Goal: Transaction & Acquisition: Purchase product/service

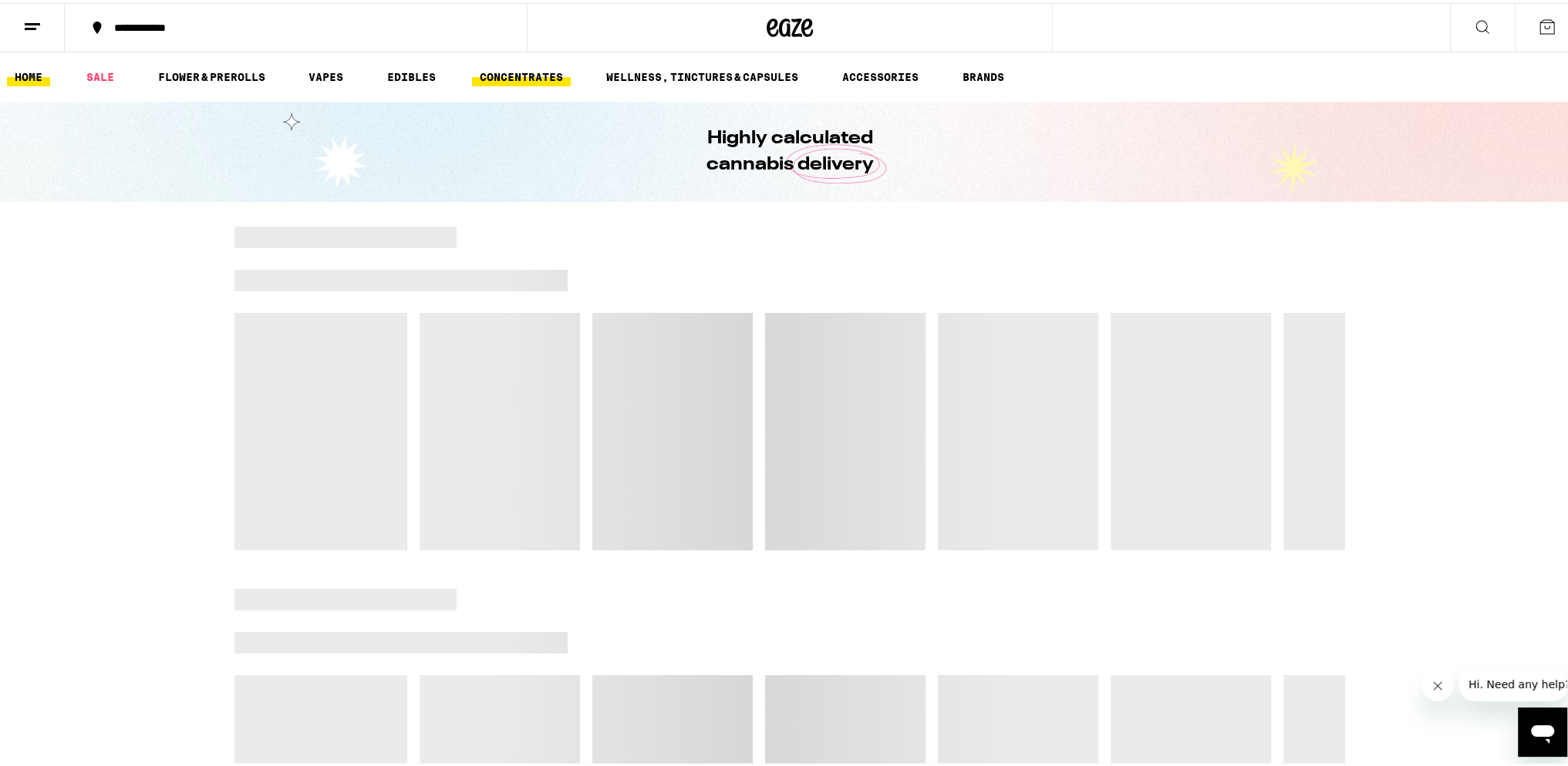
click at [516, 71] on link "CONCENTRATES" at bounding box center [521, 74] width 98 height 19
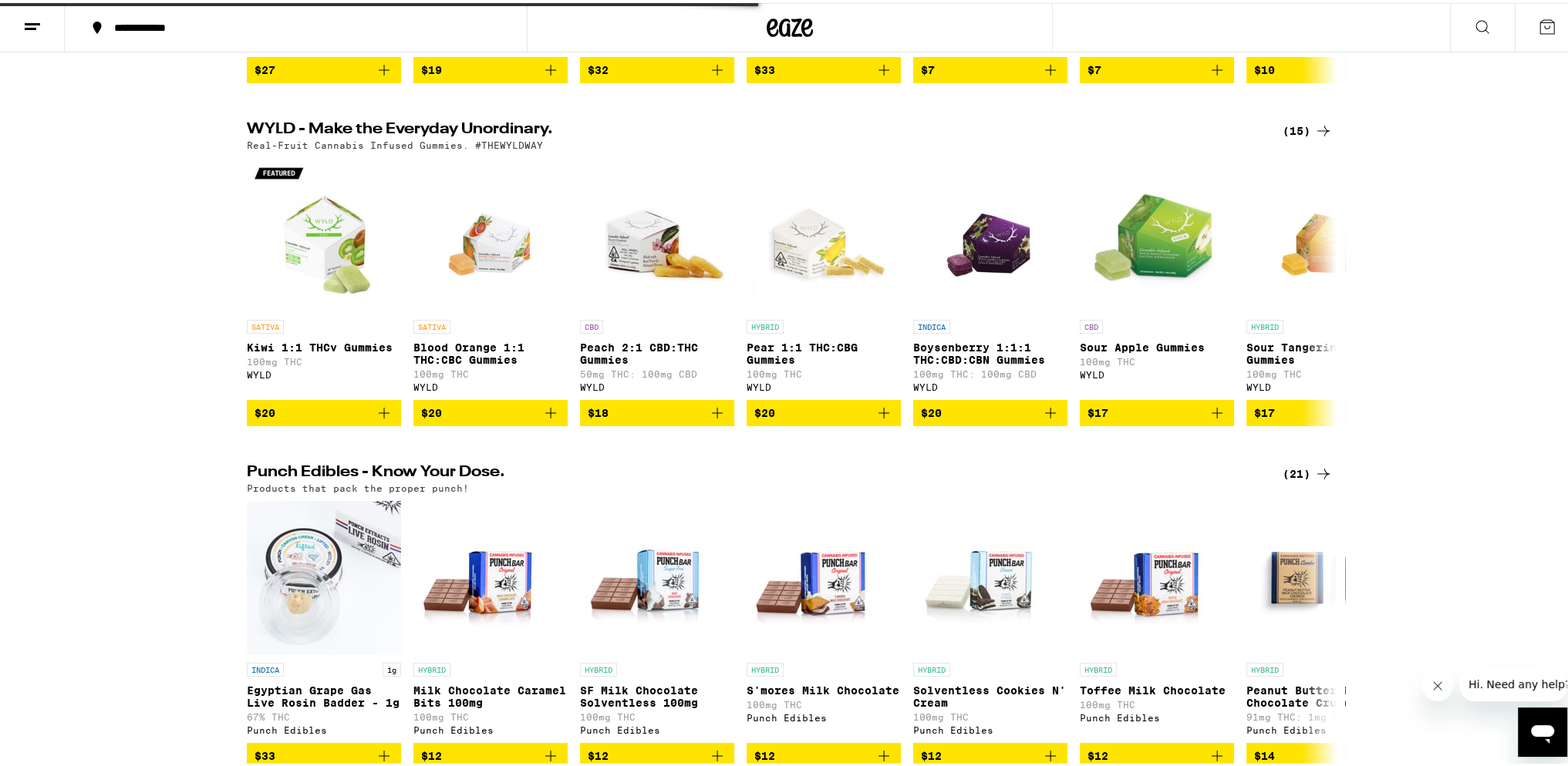
scroll to position [462, 0]
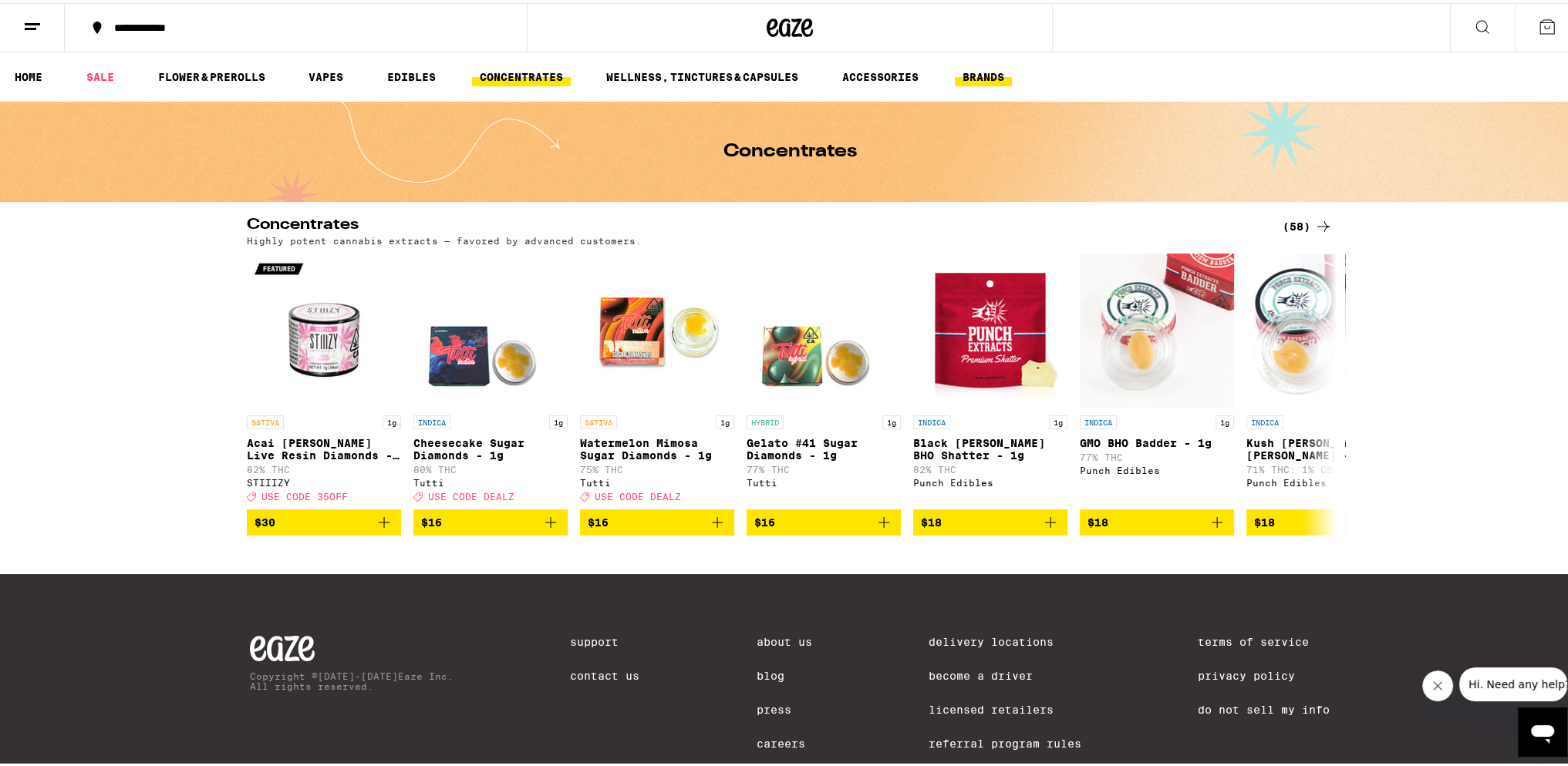
click at [987, 74] on link "BRANDS" at bounding box center [983, 74] width 57 height 19
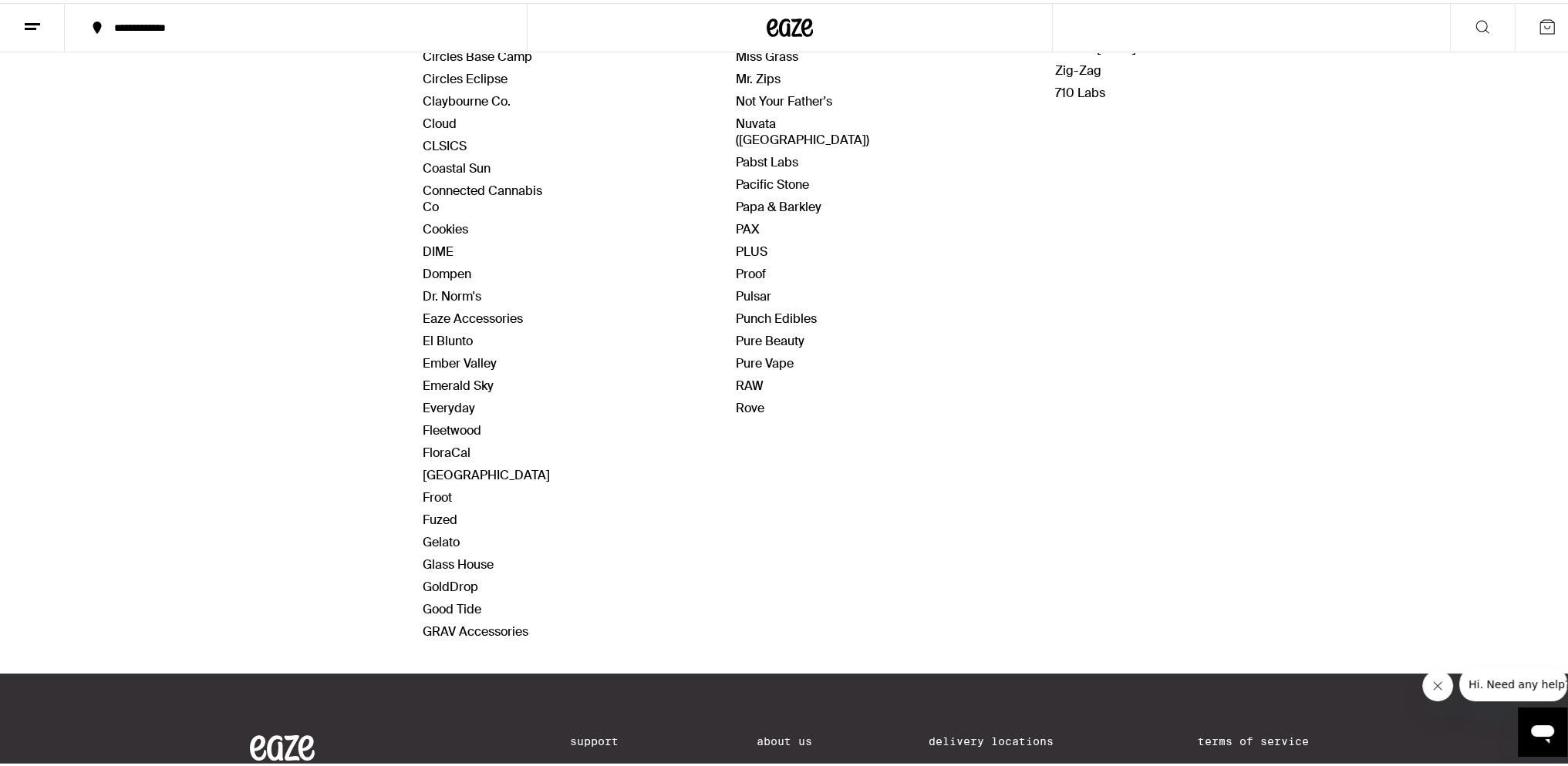
scroll to position [694, 0]
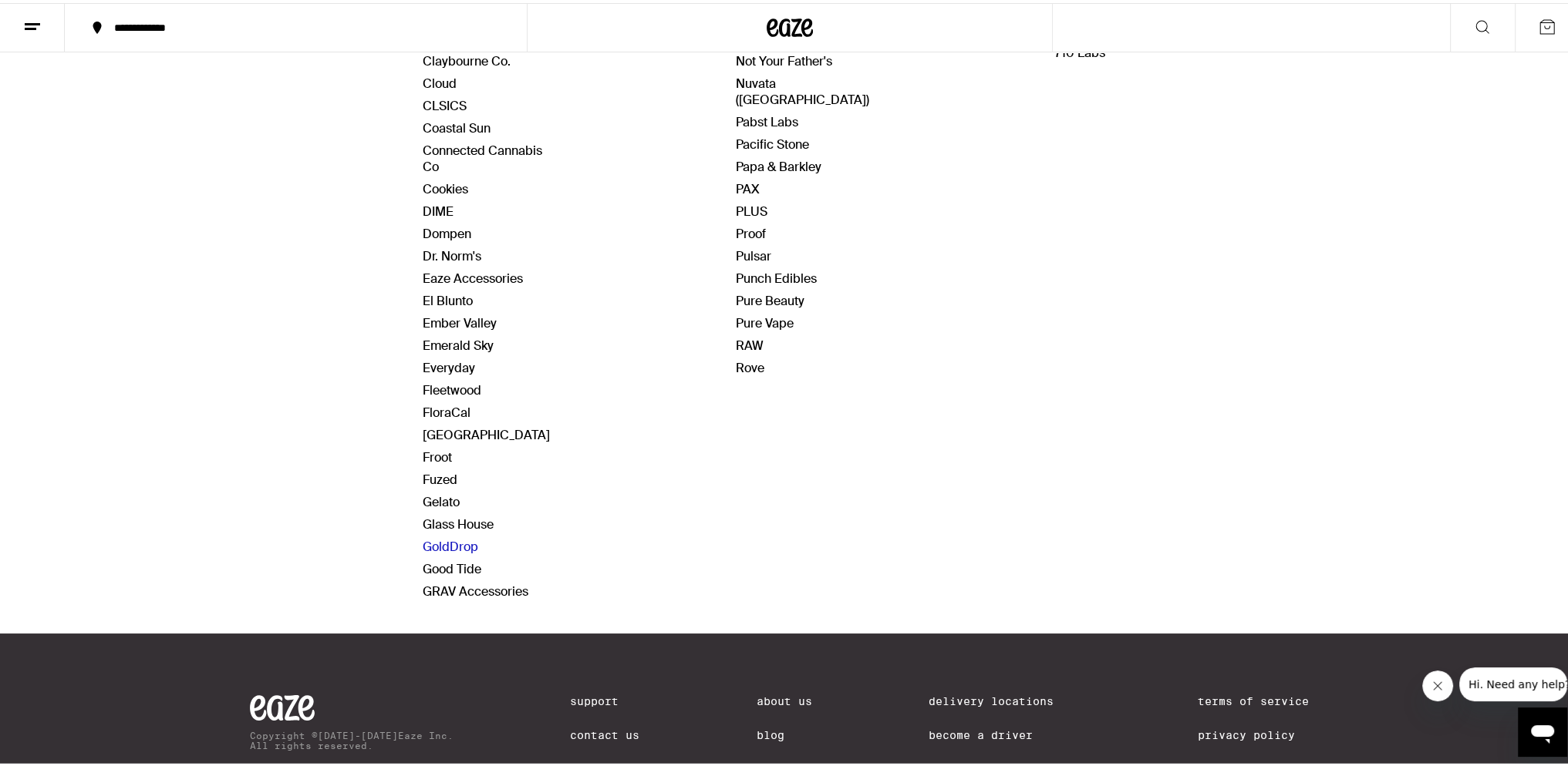
click at [443, 536] on link "GoldDrop" at bounding box center [451, 543] width 56 height 16
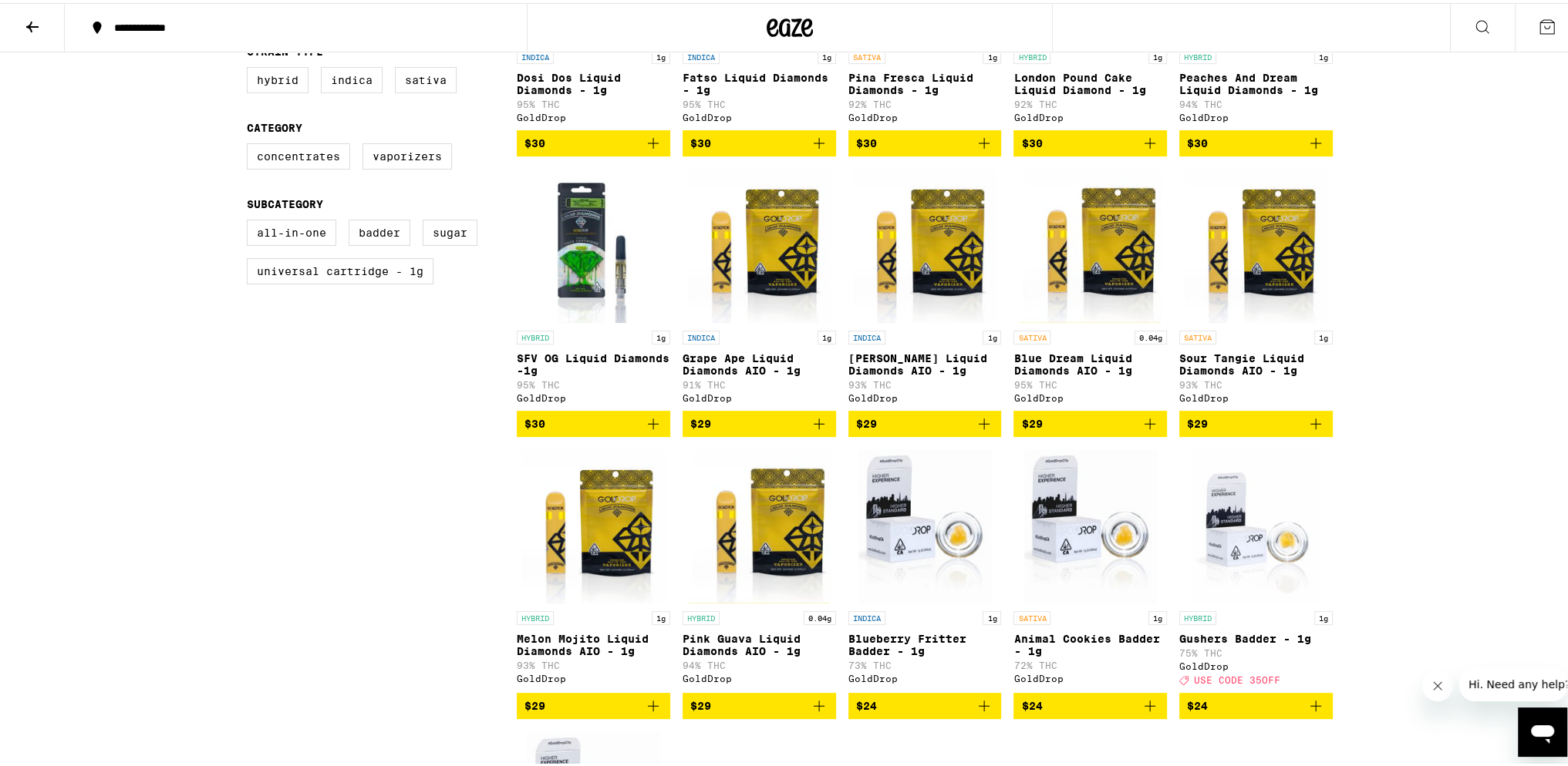
scroll to position [617, 0]
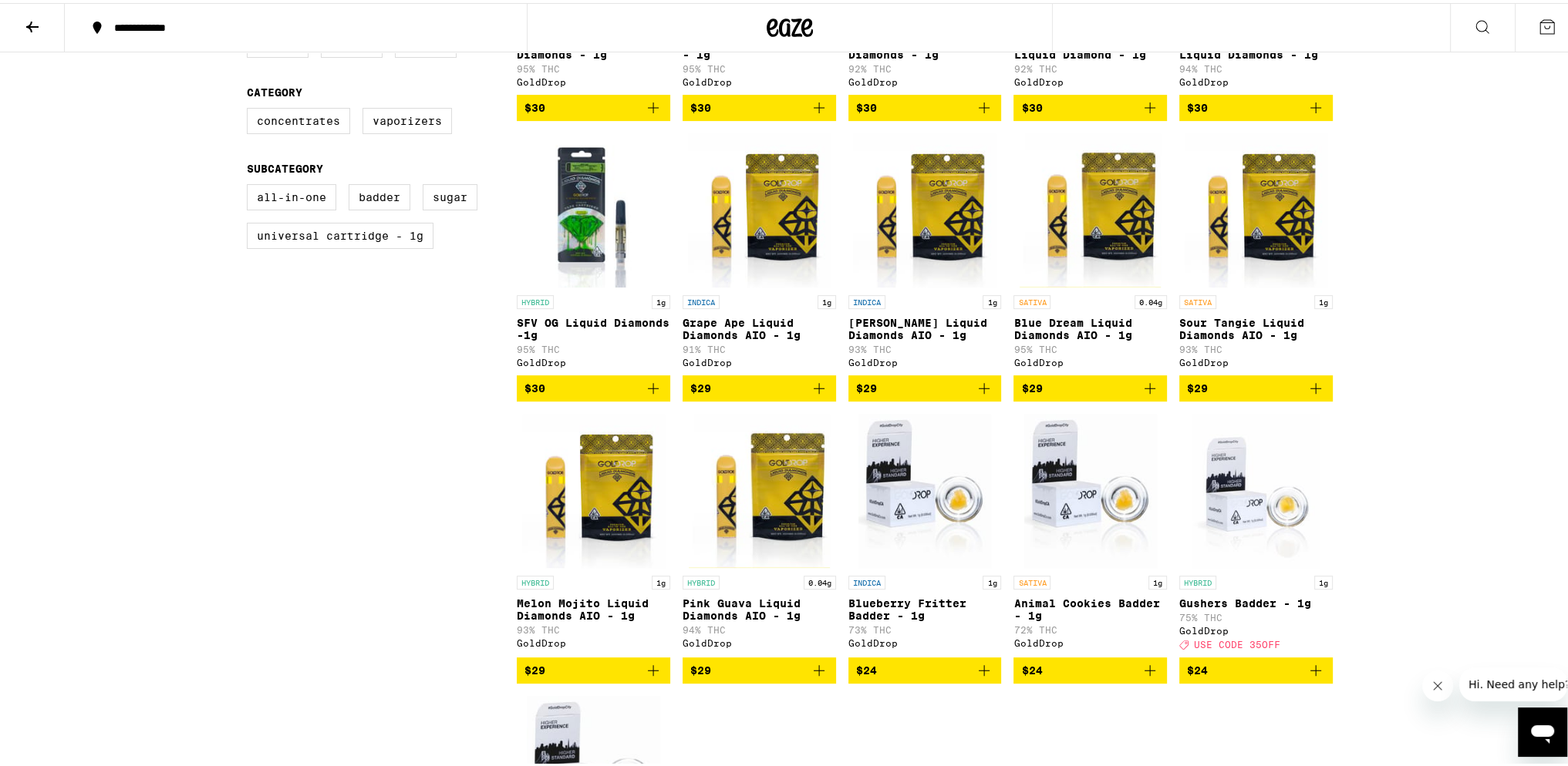
click at [759, 395] on span "$29" at bounding box center [759, 385] width 138 height 19
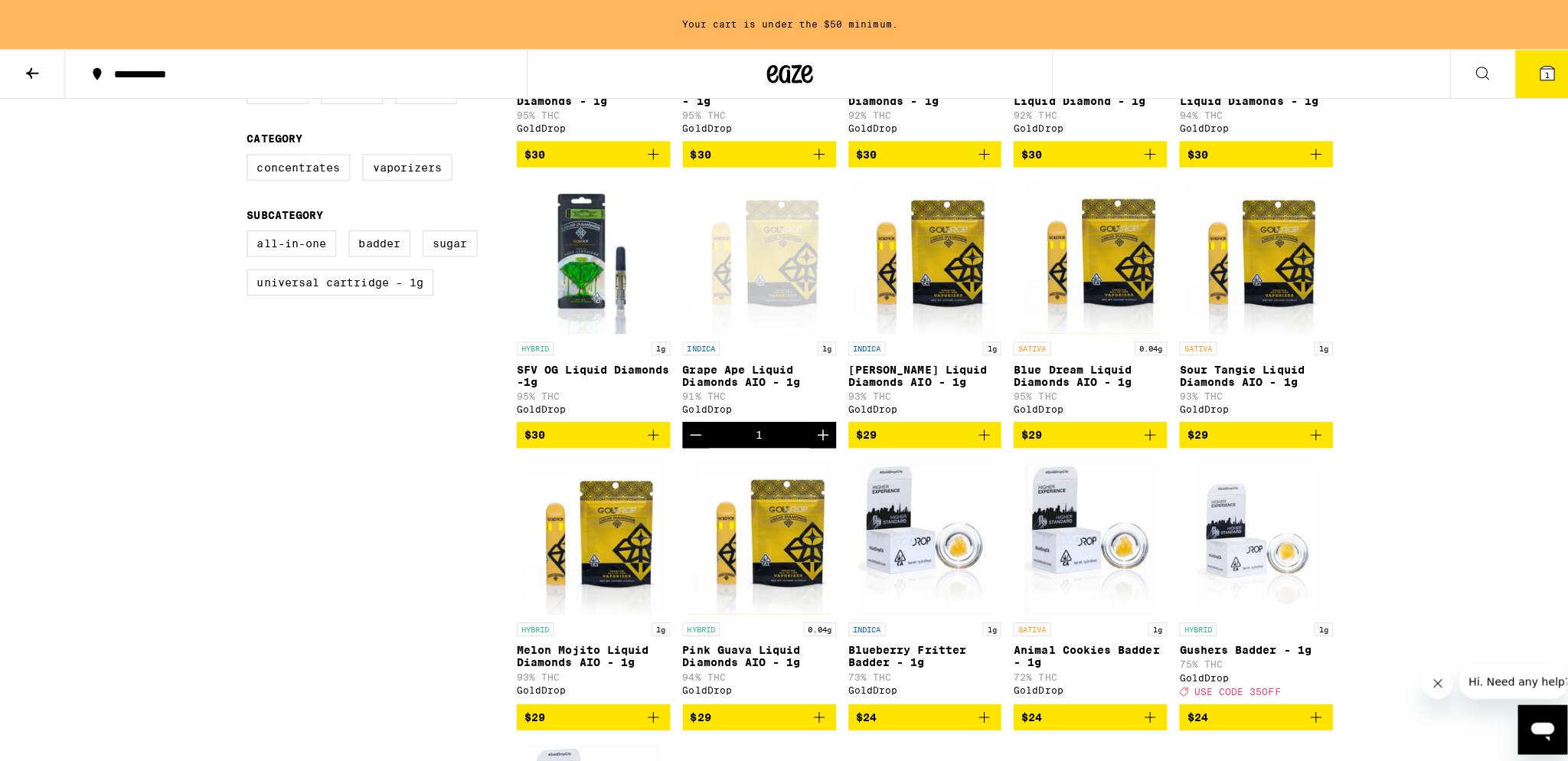
scroll to position [661, 0]
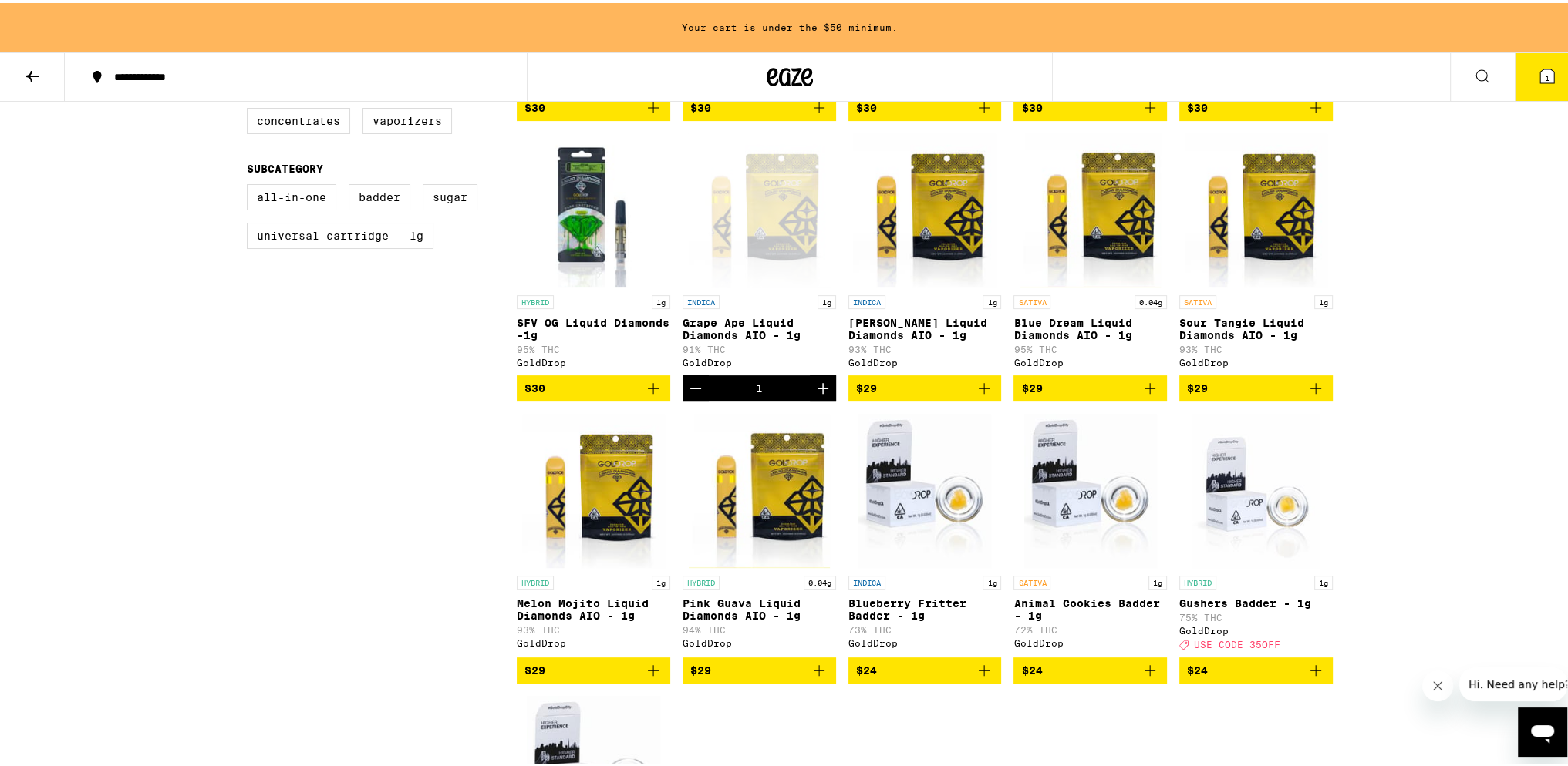
click at [759, 398] on div "1" at bounding box center [759, 385] width 153 height 26
click at [1537, 64] on icon at bounding box center [1547, 73] width 19 height 19
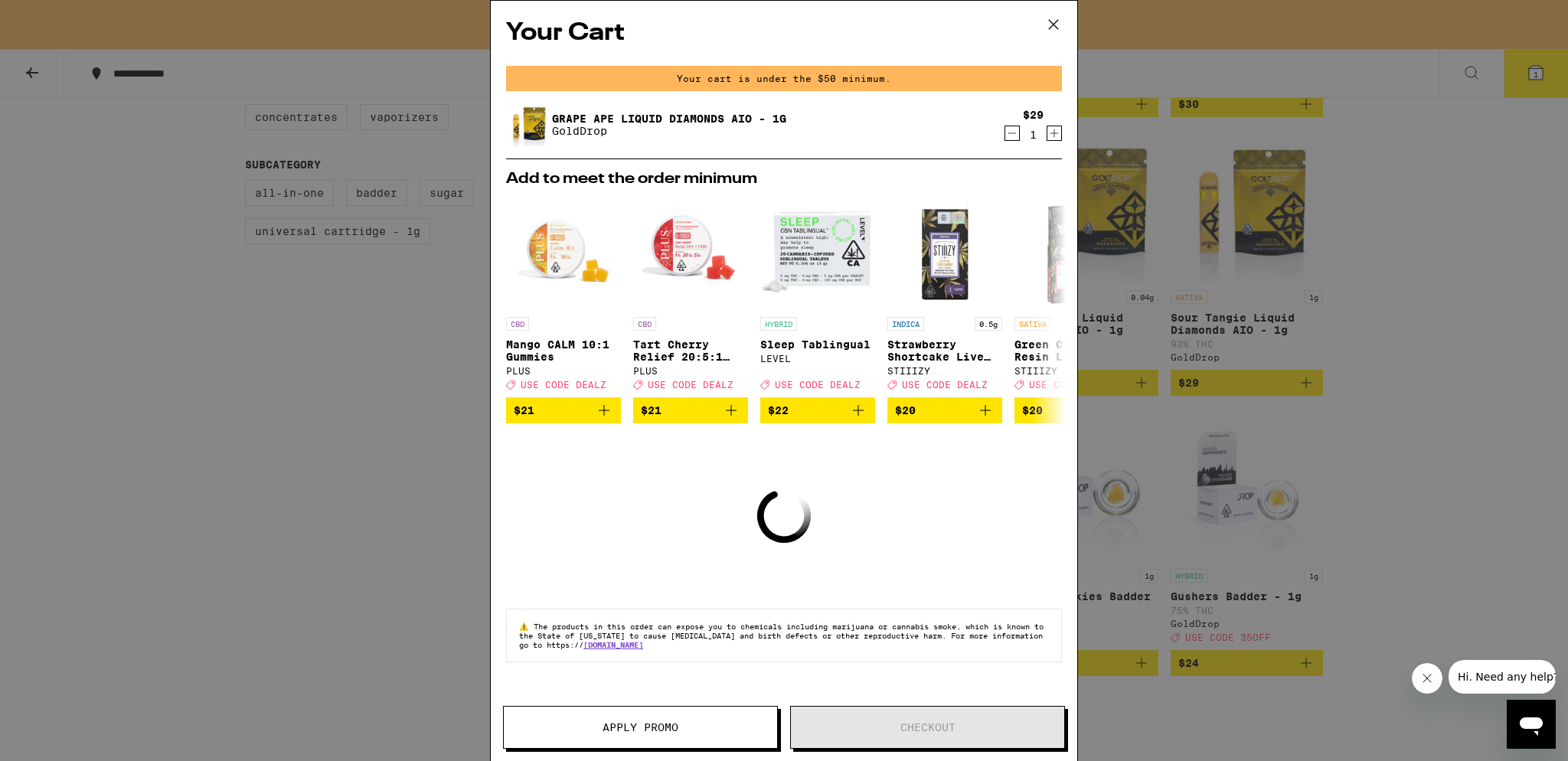
click at [1039, 140] on div "1" at bounding box center [1033, 134] width 20 height 12
click at [1066, 125] on div "Your Cart Your cart is under the $50 minimum. Grape Ape Liquid Diamonds AIO - 1…" at bounding box center [784, 358] width 587 height 715
click at [1059, 126] on icon "Increment" at bounding box center [1054, 133] width 14 height 18
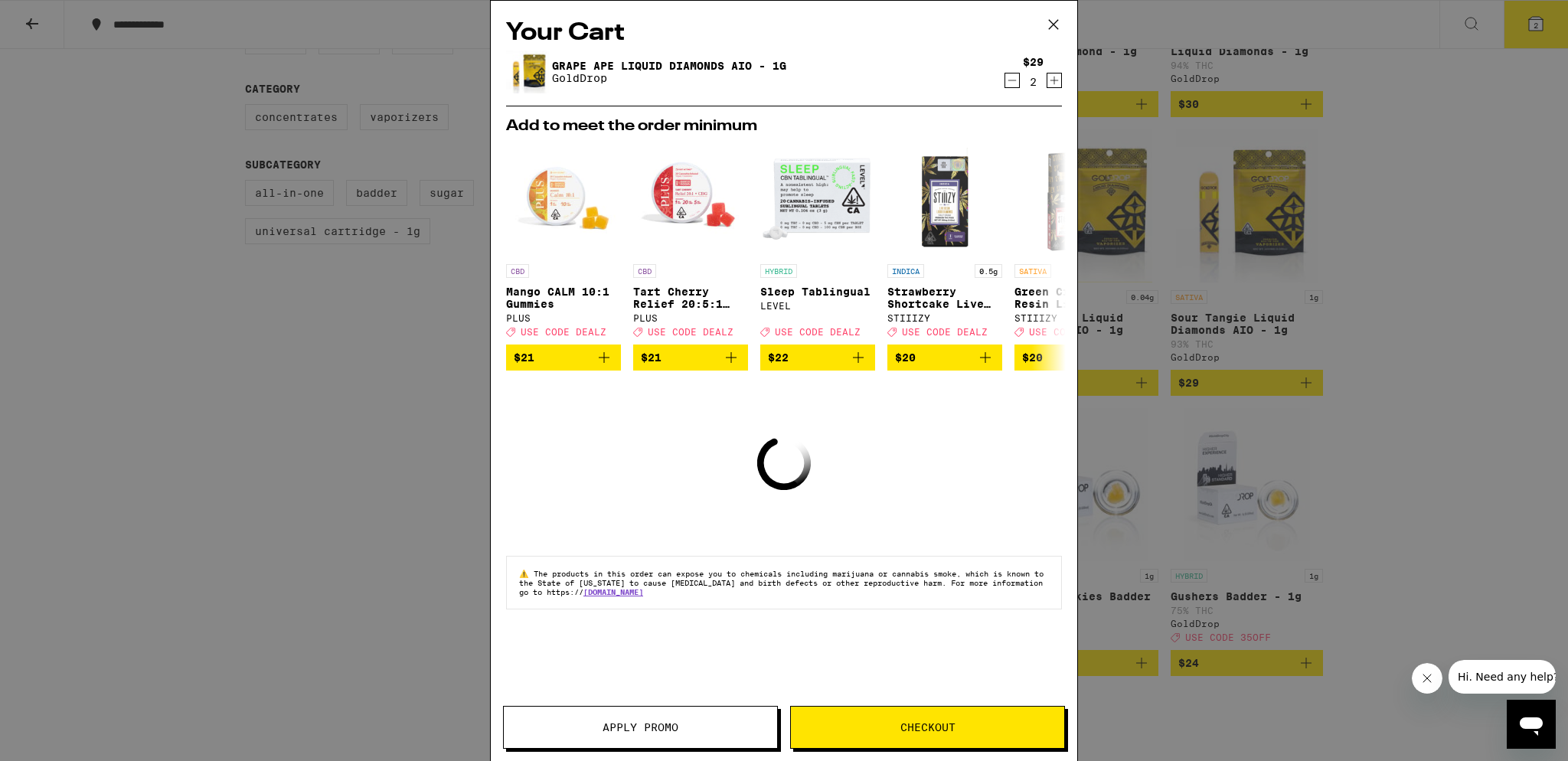
click at [1057, 126] on h2 "Add to meet the order minimum" at bounding box center [784, 126] width 556 height 16
click at [1058, 82] on icon "Increment" at bounding box center [1054, 80] width 14 height 18
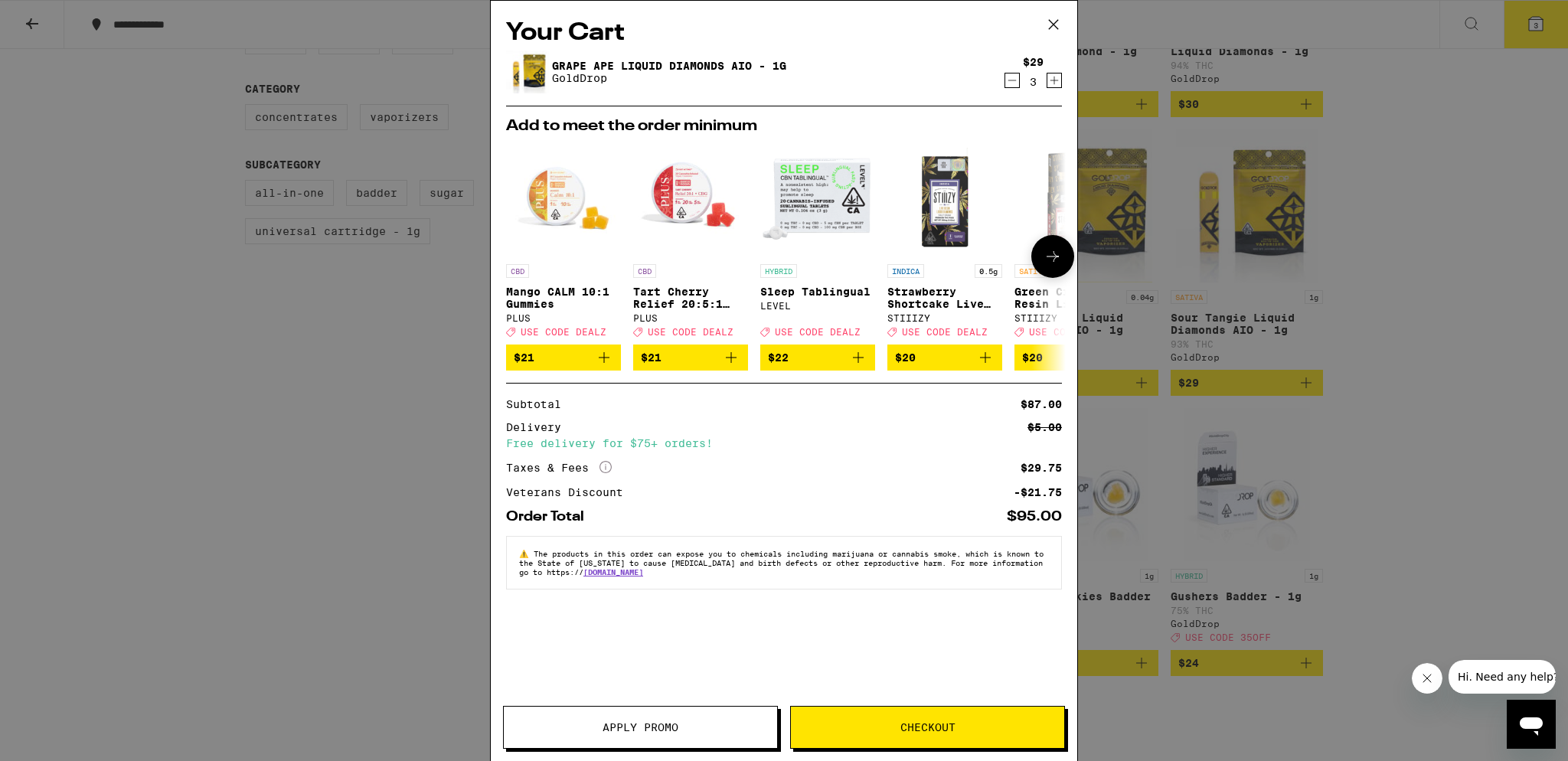
click at [1052, 259] on icon at bounding box center [1052, 256] width 12 height 11
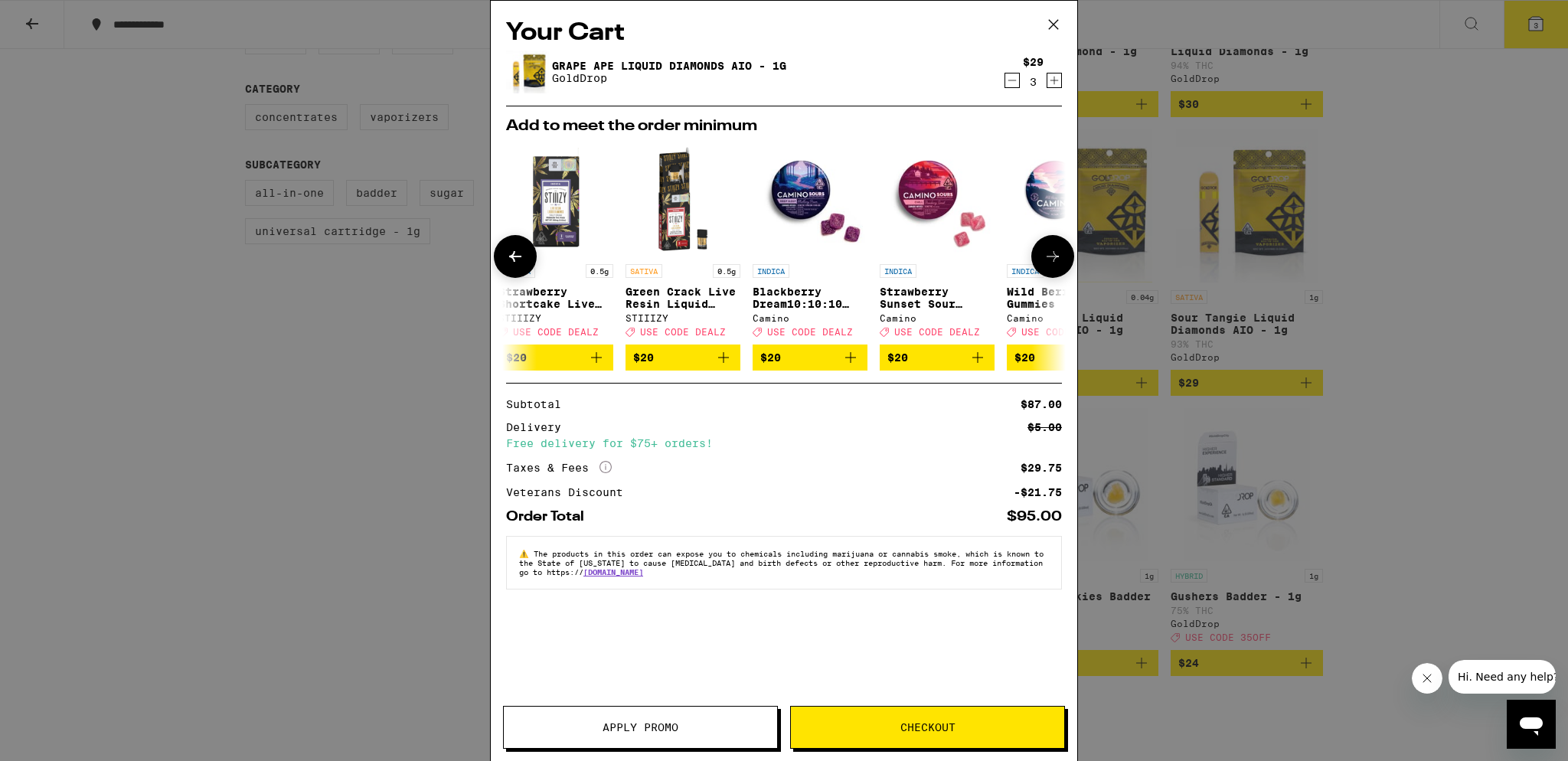
click at [1051, 259] on icon at bounding box center [1053, 256] width 18 height 18
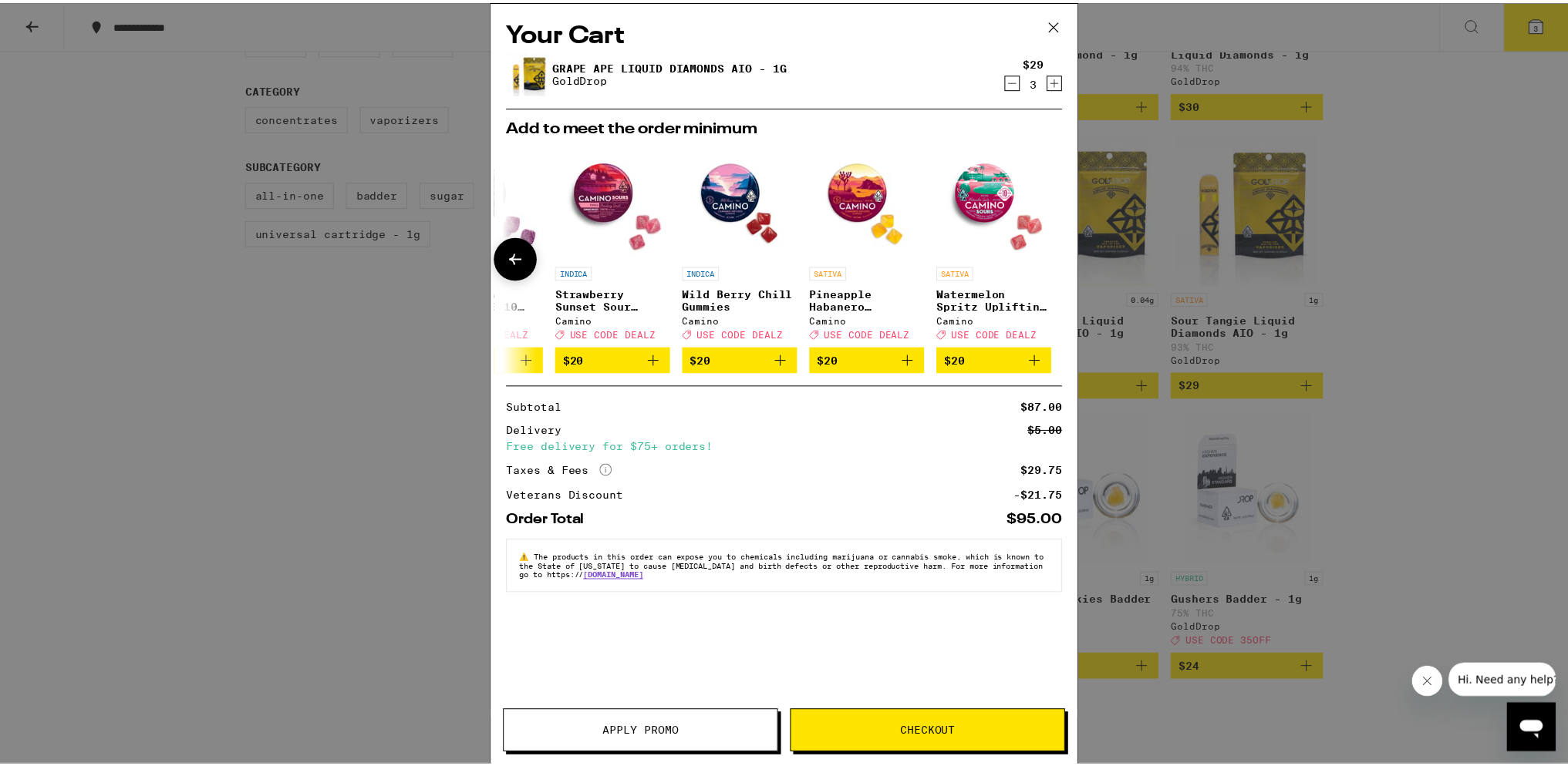
scroll to position [0, 720]
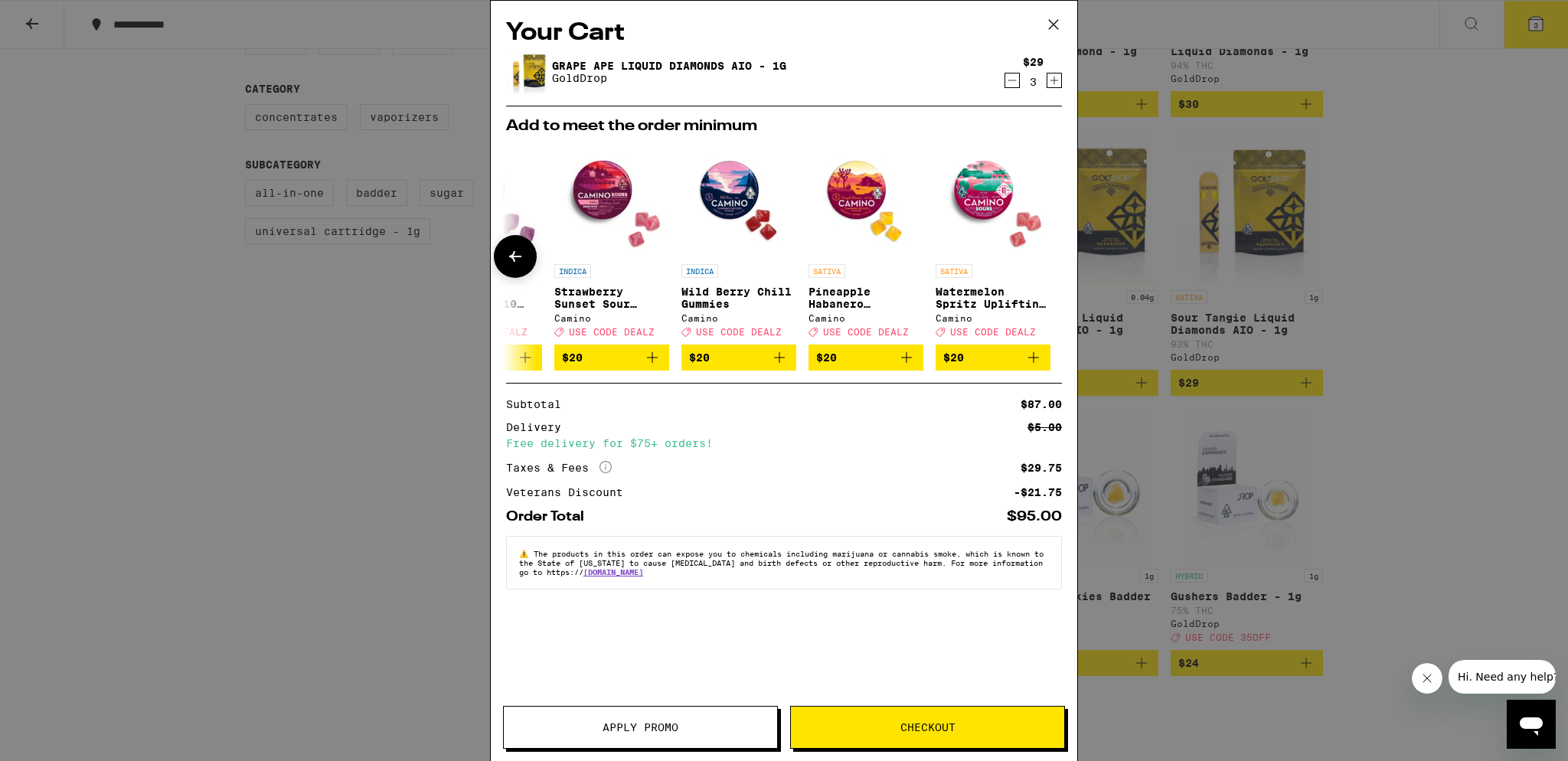
click at [1050, 261] on div at bounding box center [1052, 256] width 42 height 42
click at [1016, 80] on icon "Decrement" at bounding box center [1012, 80] width 14 height 18
drag, startPoint x: 23, startPoint y: 27, endPoint x: 16, endPoint y: 34, distance: 9.9
click at [21, 29] on div "Your Cart Grape Ape Liquid Diamonds AIO - 1g GoldDrop $29 2 Add to meet the ord…" at bounding box center [784, 380] width 1568 height 761
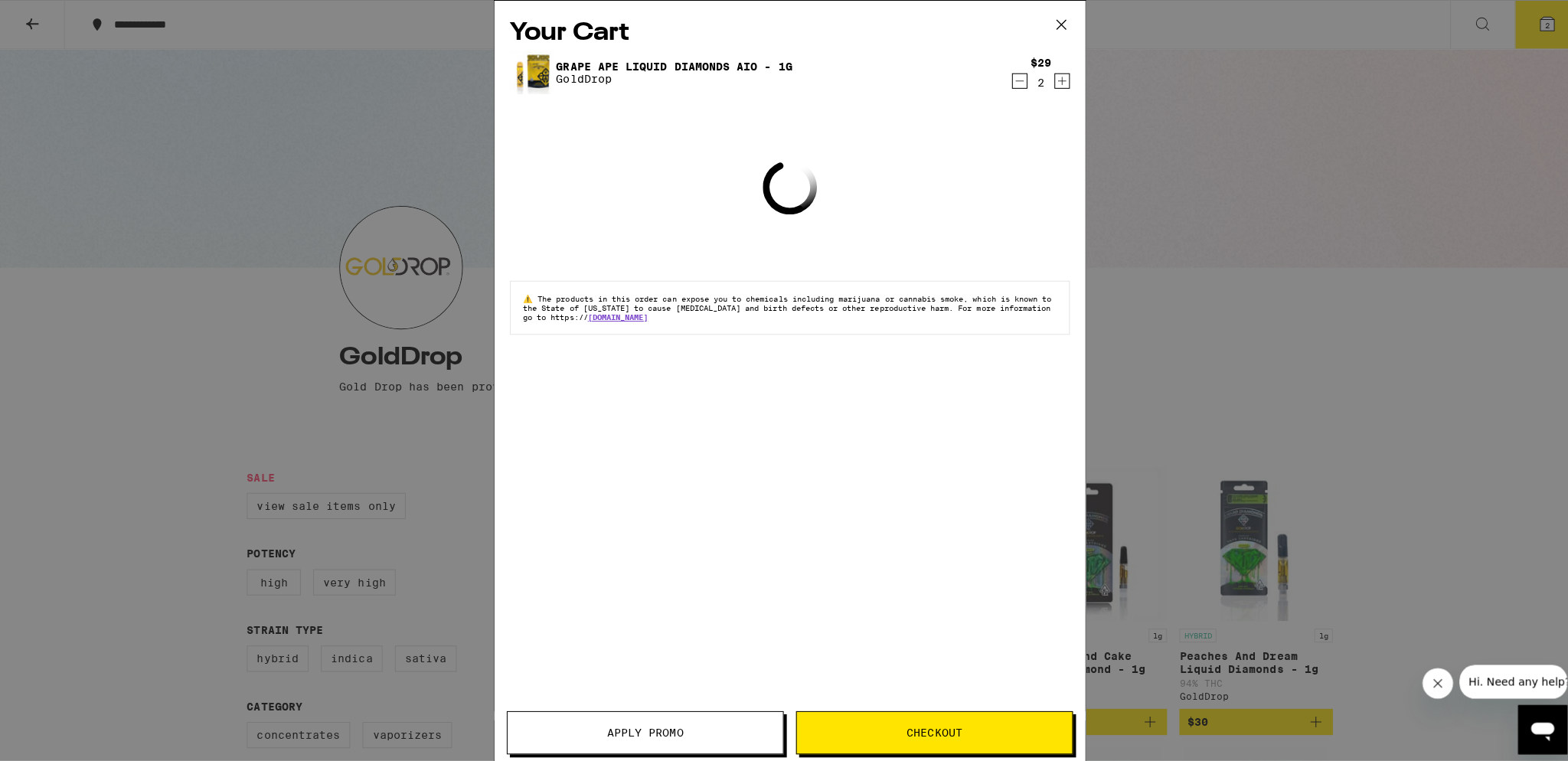
scroll to position [612, 0]
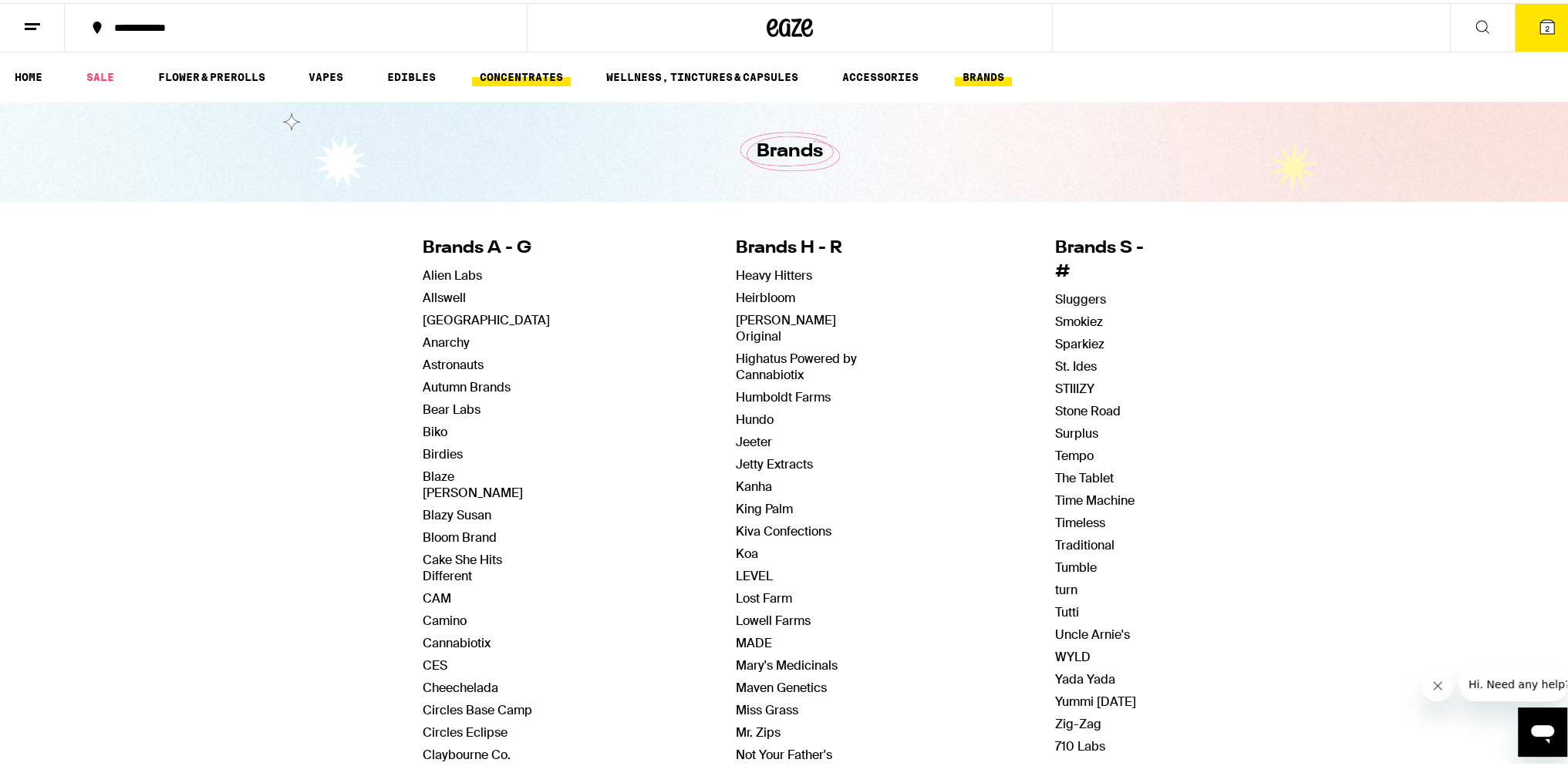
click at [516, 75] on link "CONCENTRATES" at bounding box center [521, 74] width 98 height 19
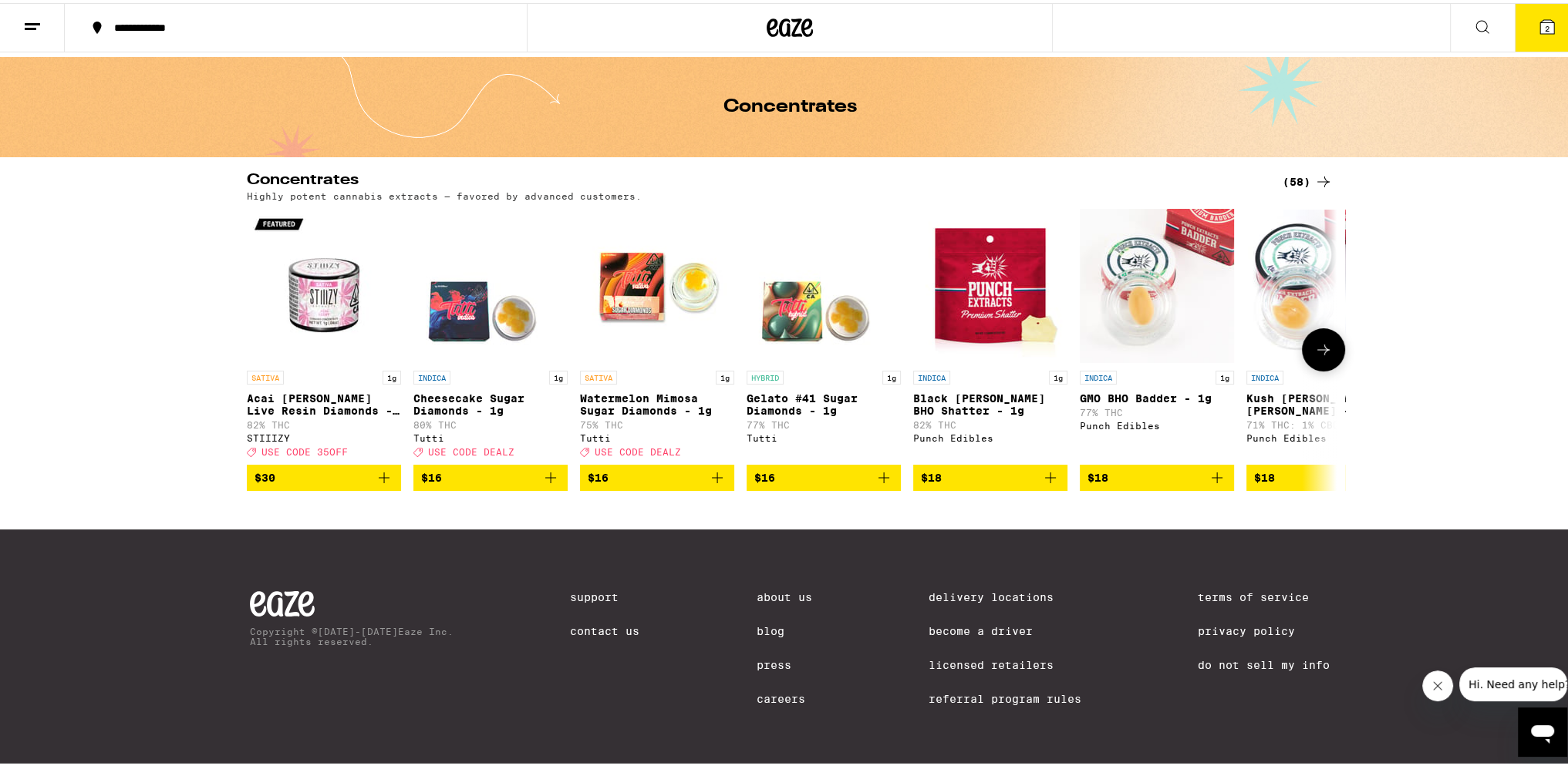
scroll to position [65, 0]
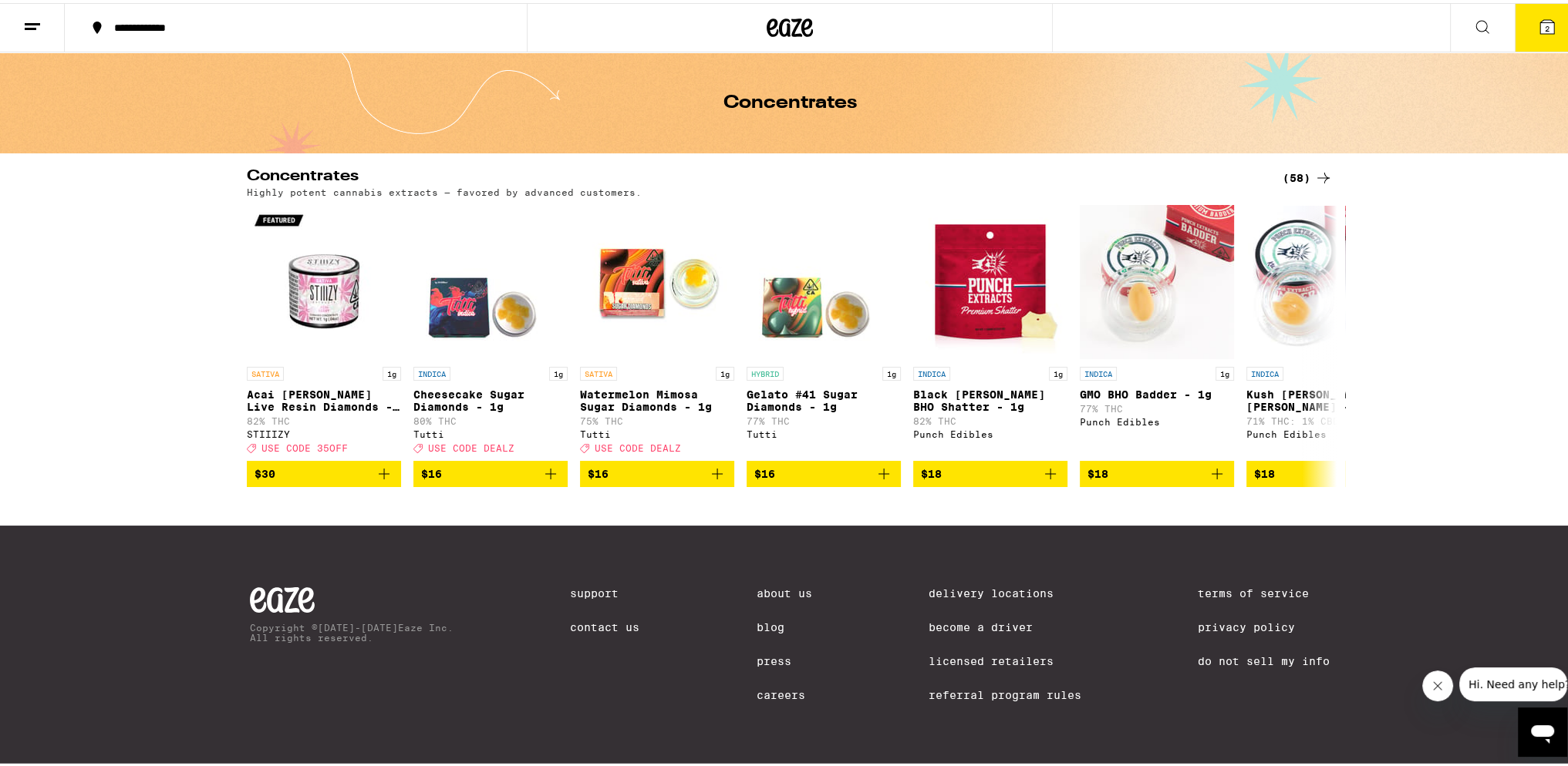
click at [1323, 165] on icon at bounding box center [1324, 175] width 19 height 19
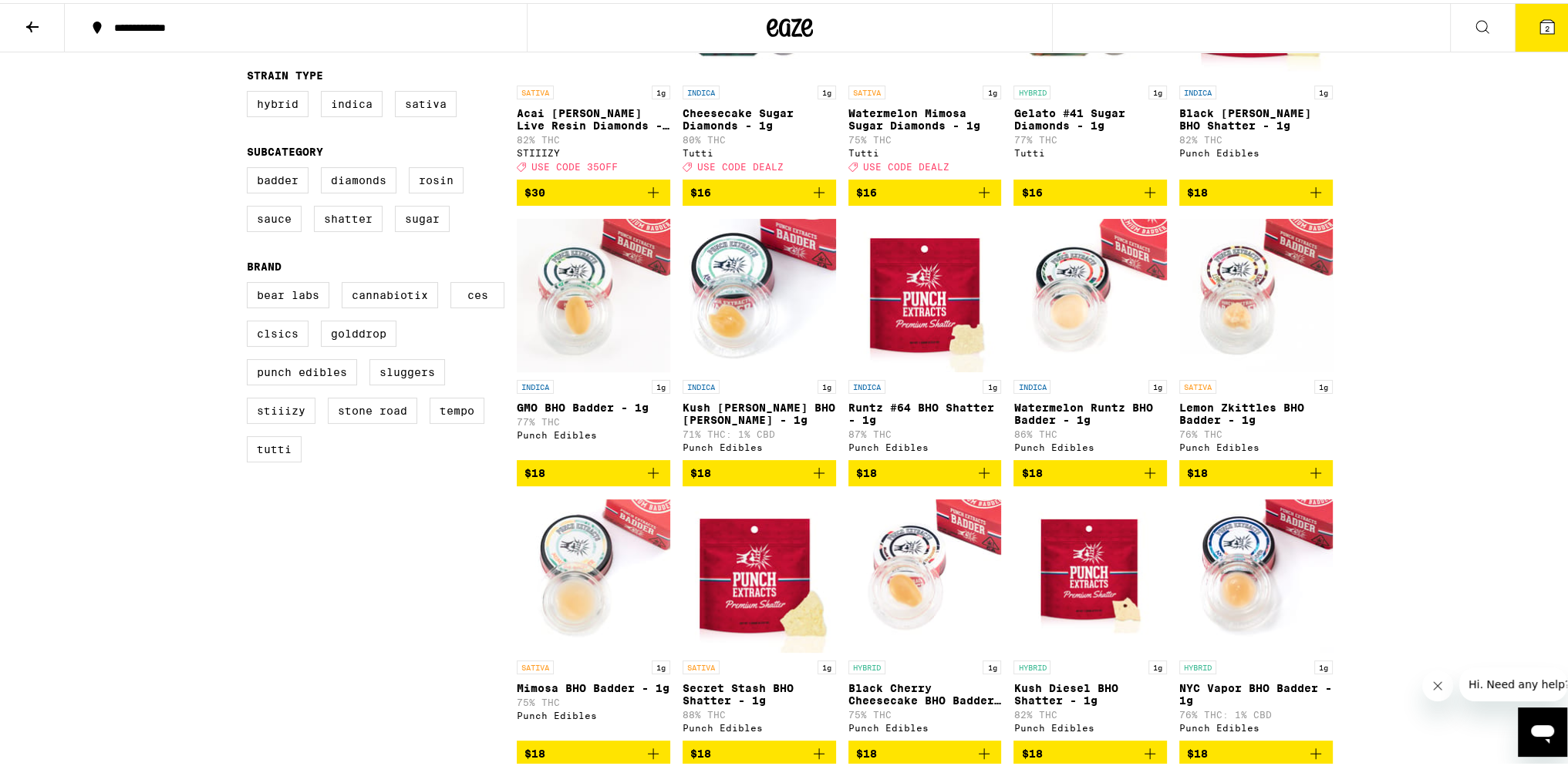
scroll to position [308, 0]
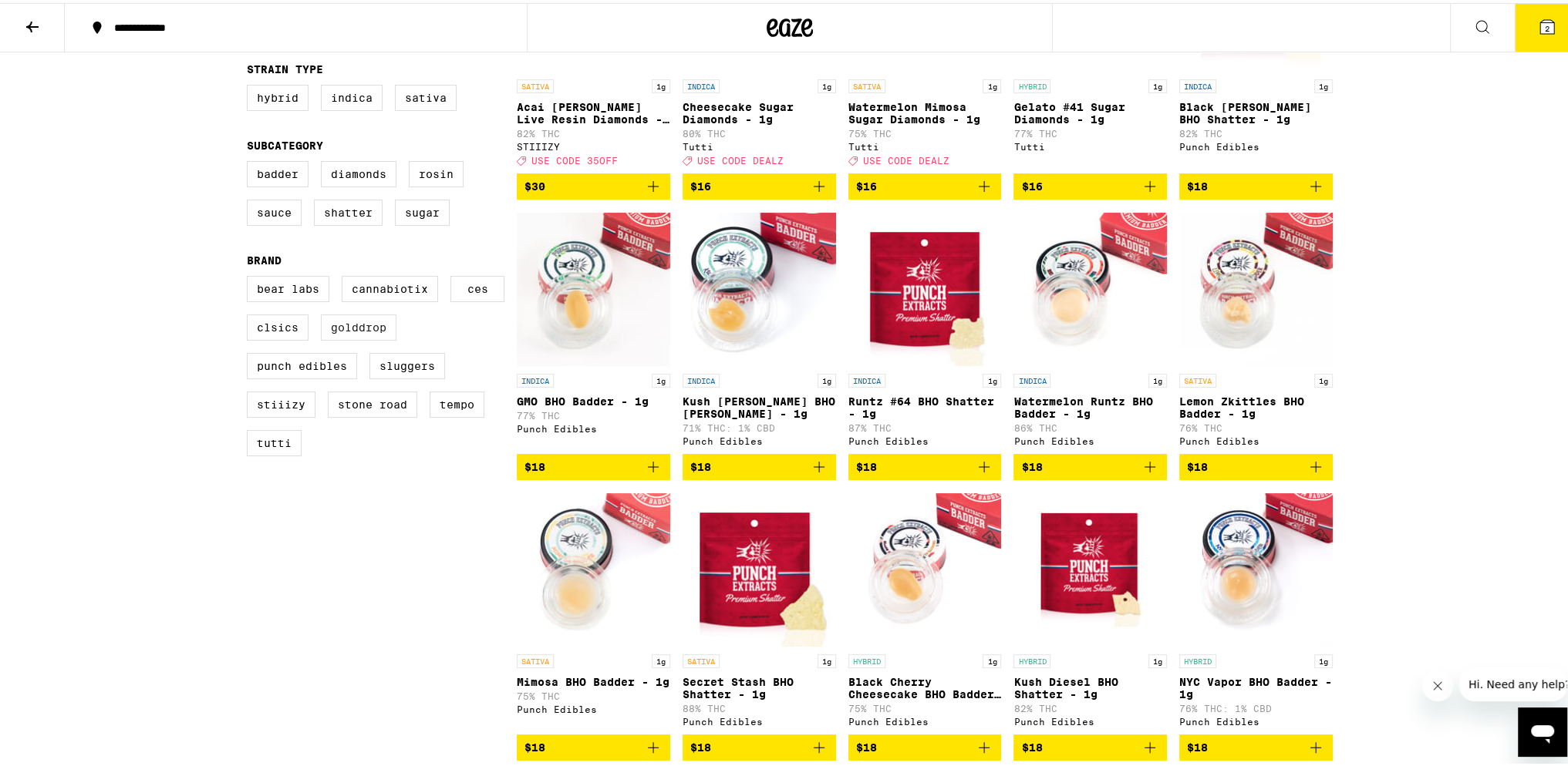
click at [397, 331] on label "GoldDrop" at bounding box center [358, 324] width 75 height 26
click at [251, 276] on input "GoldDrop" at bounding box center [250, 275] width 1 height 1
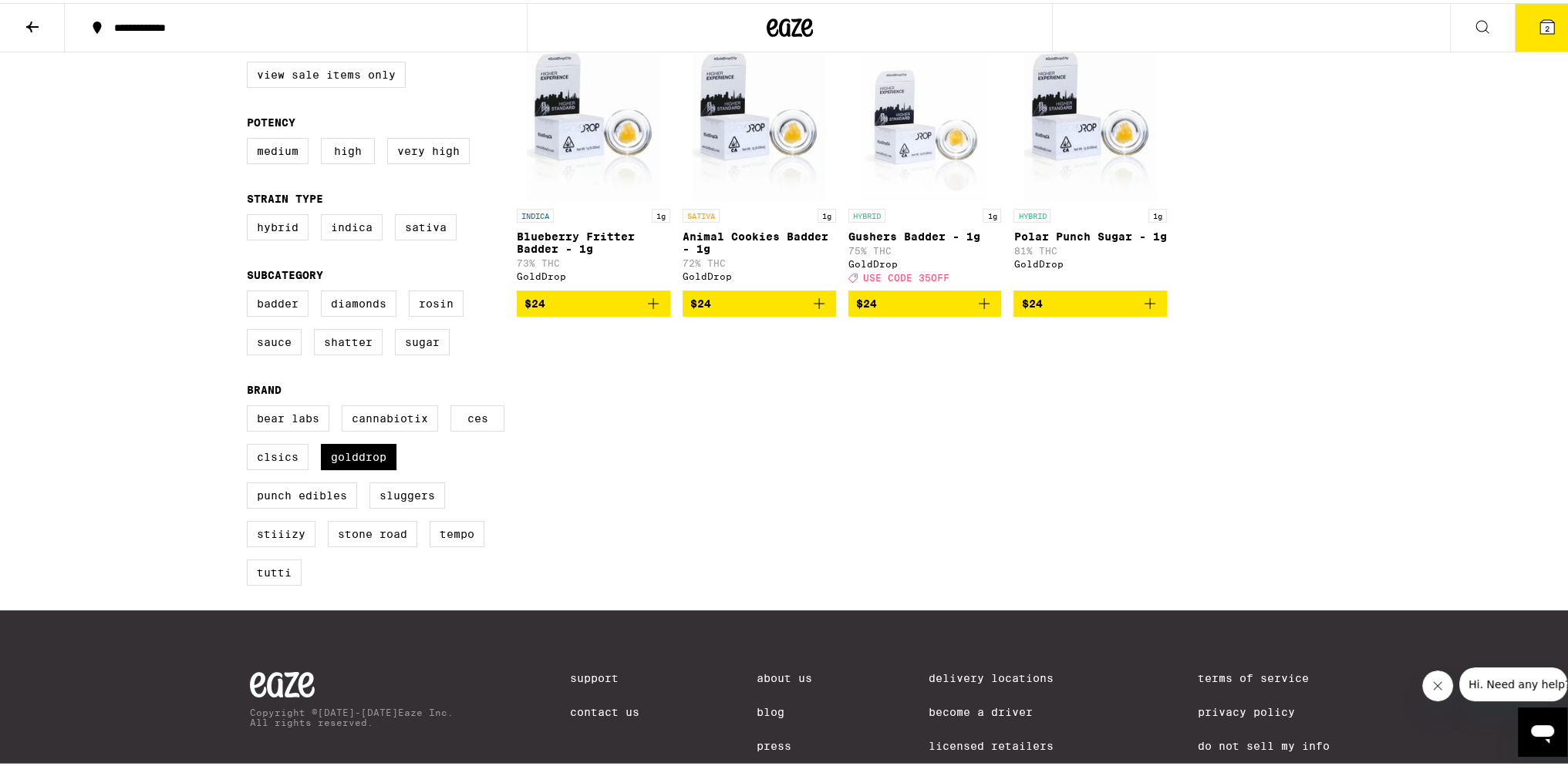
scroll to position [154, 0]
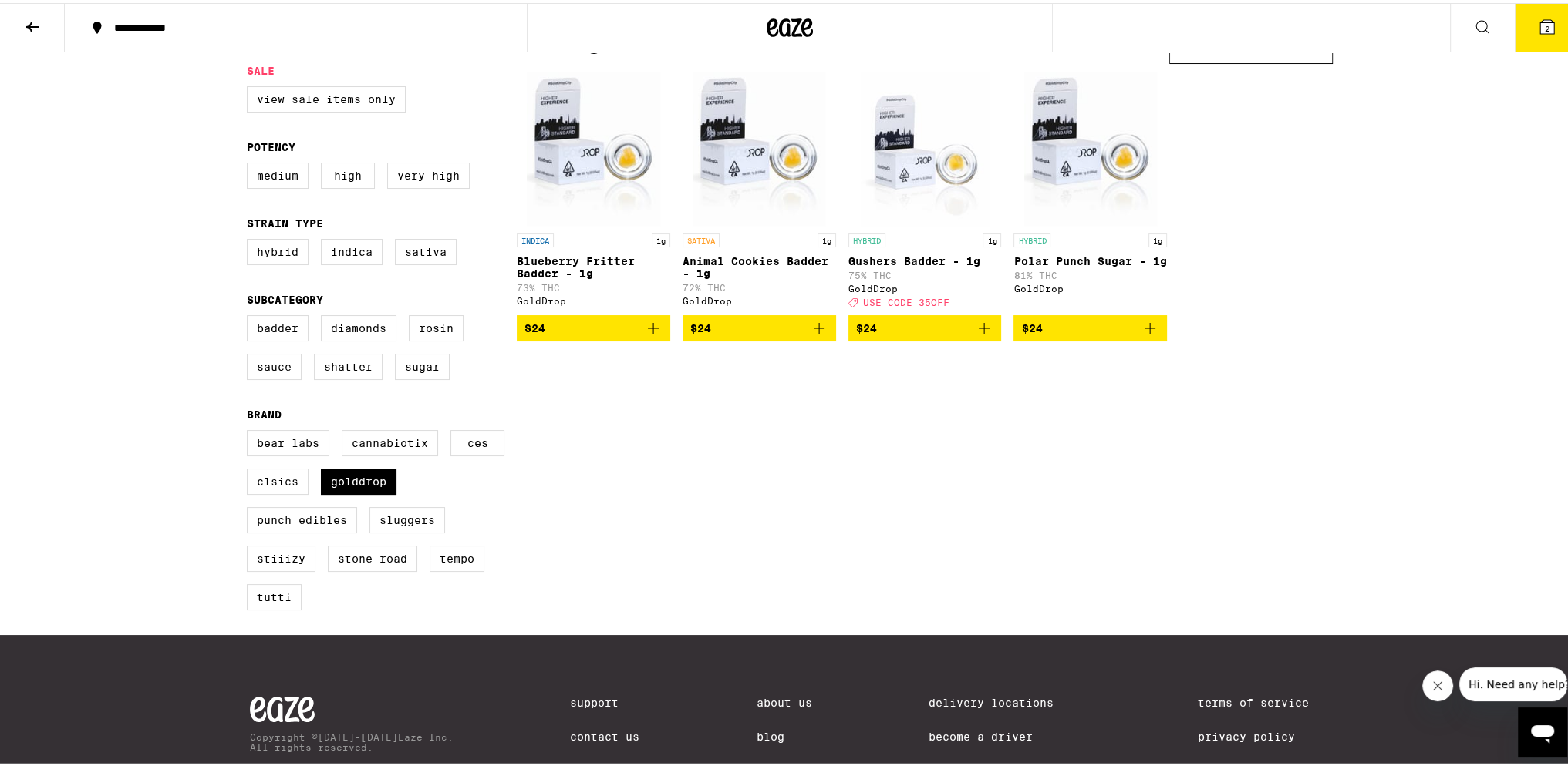
click at [247, 418] on legend "Brand" at bounding box center [264, 411] width 34 height 12
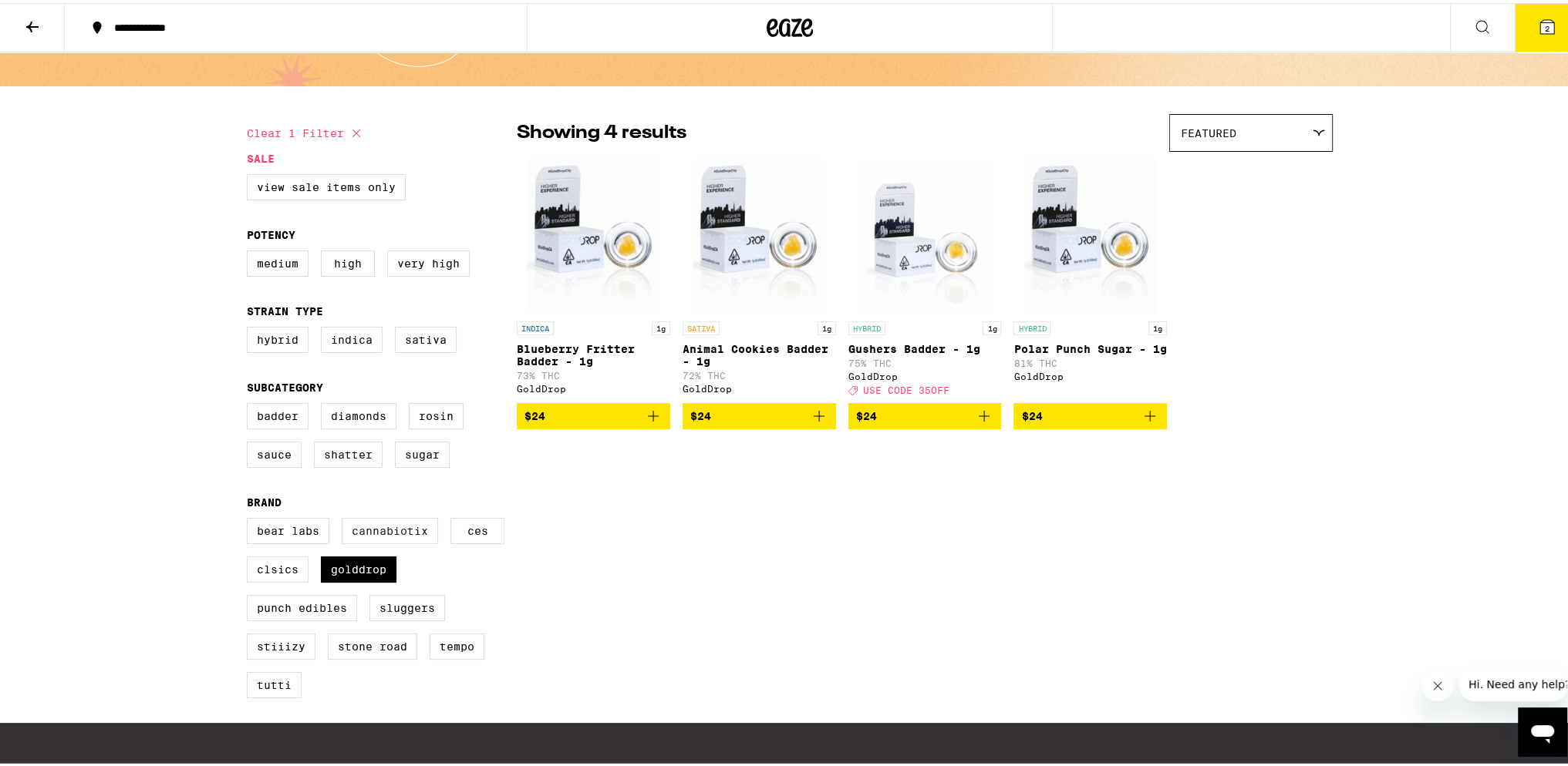
scroll to position [0, 0]
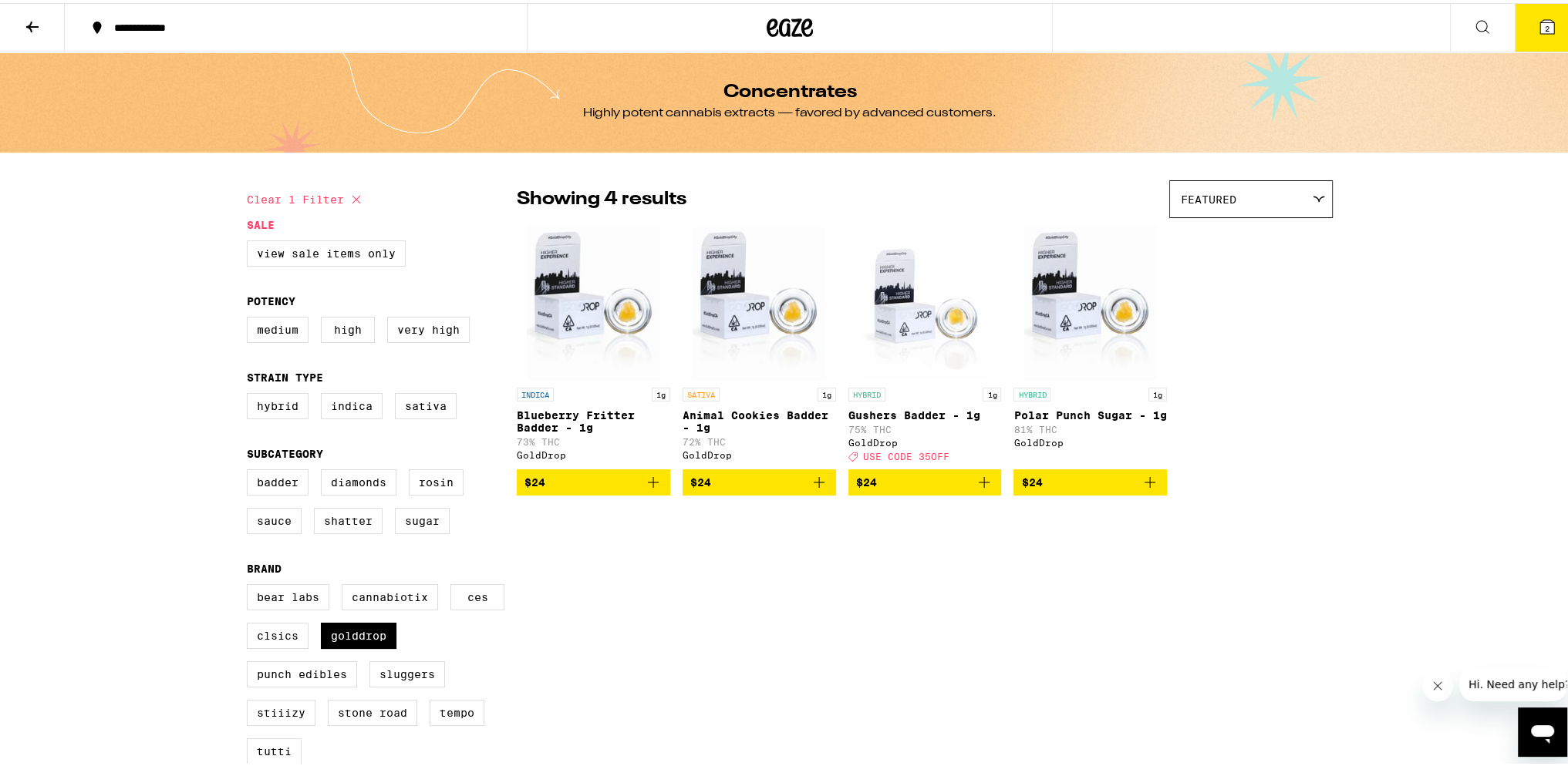
checkbox input "false"
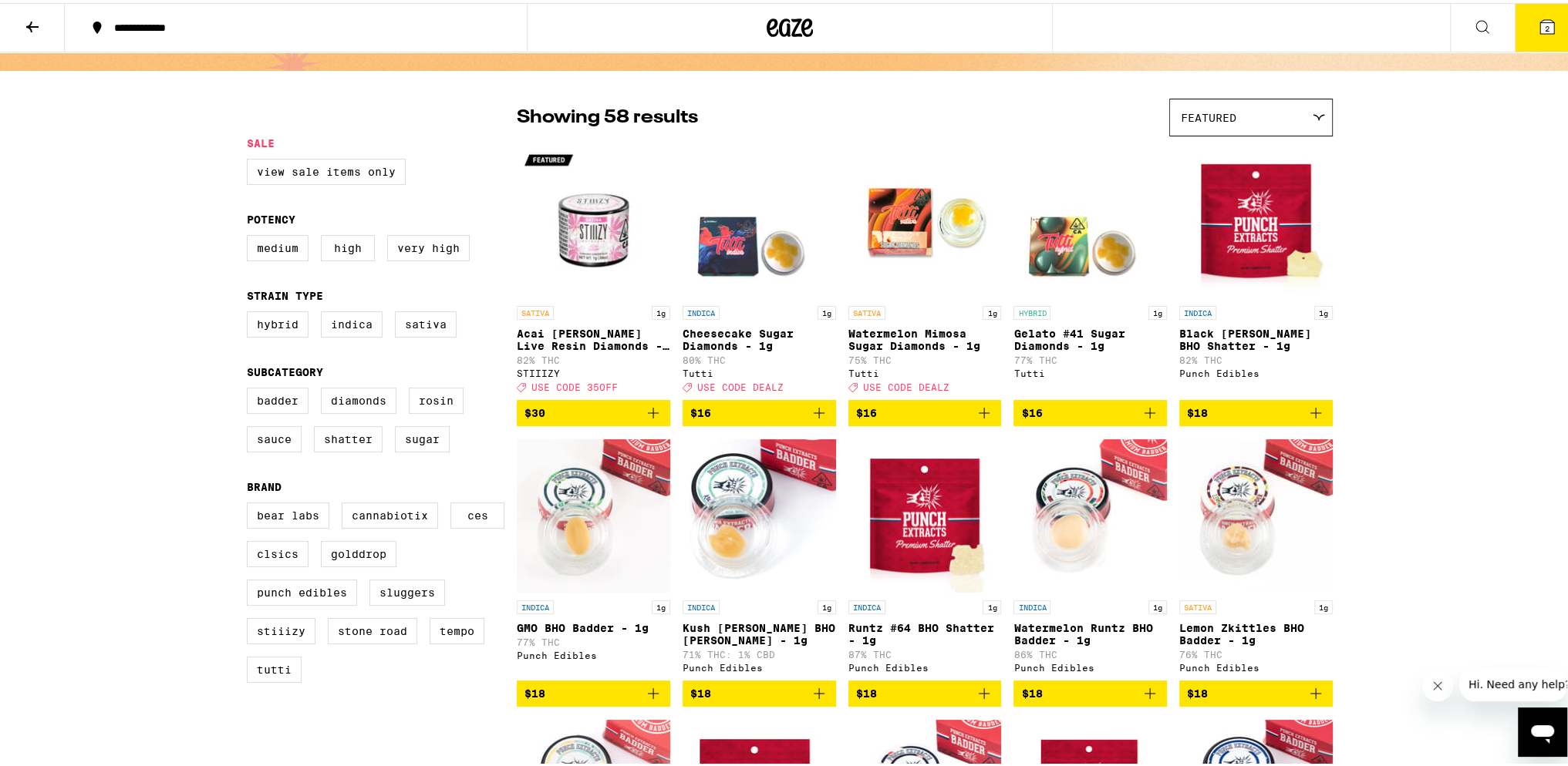
scroll to position [77, 0]
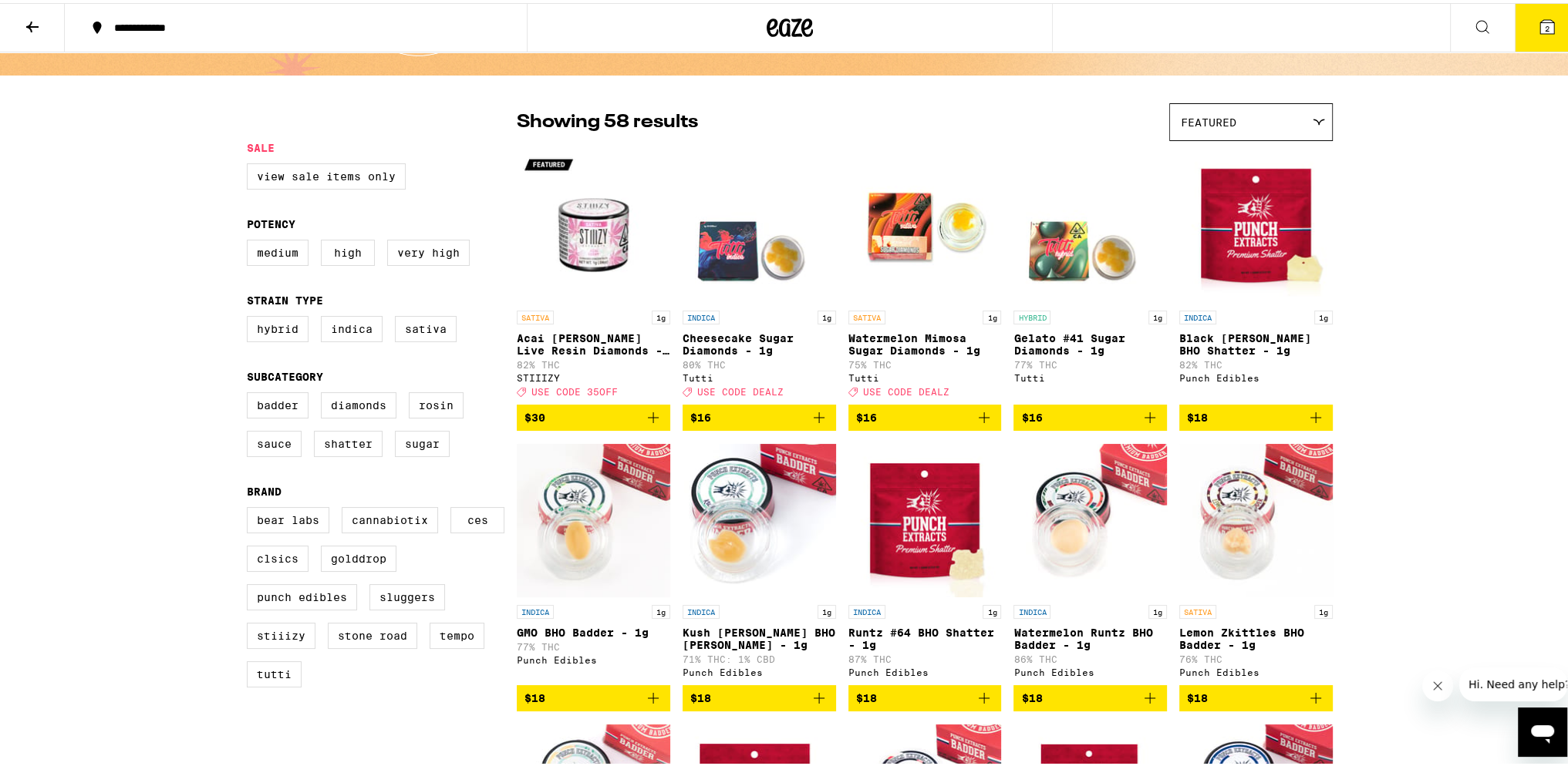
click at [30, 20] on icon at bounding box center [32, 24] width 12 height 11
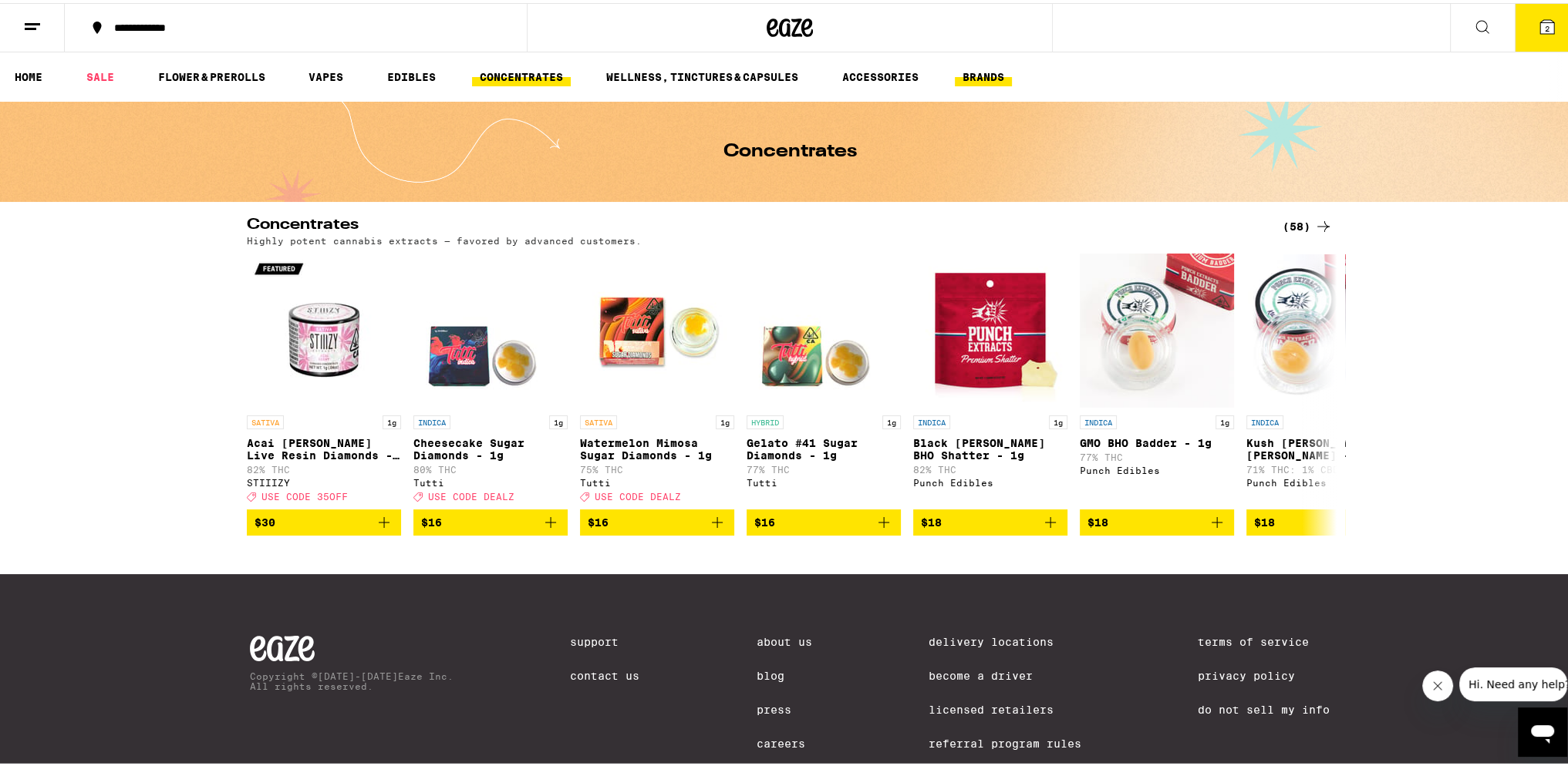
click at [977, 75] on link "BRANDS" at bounding box center [983, 74] width 57 height 19
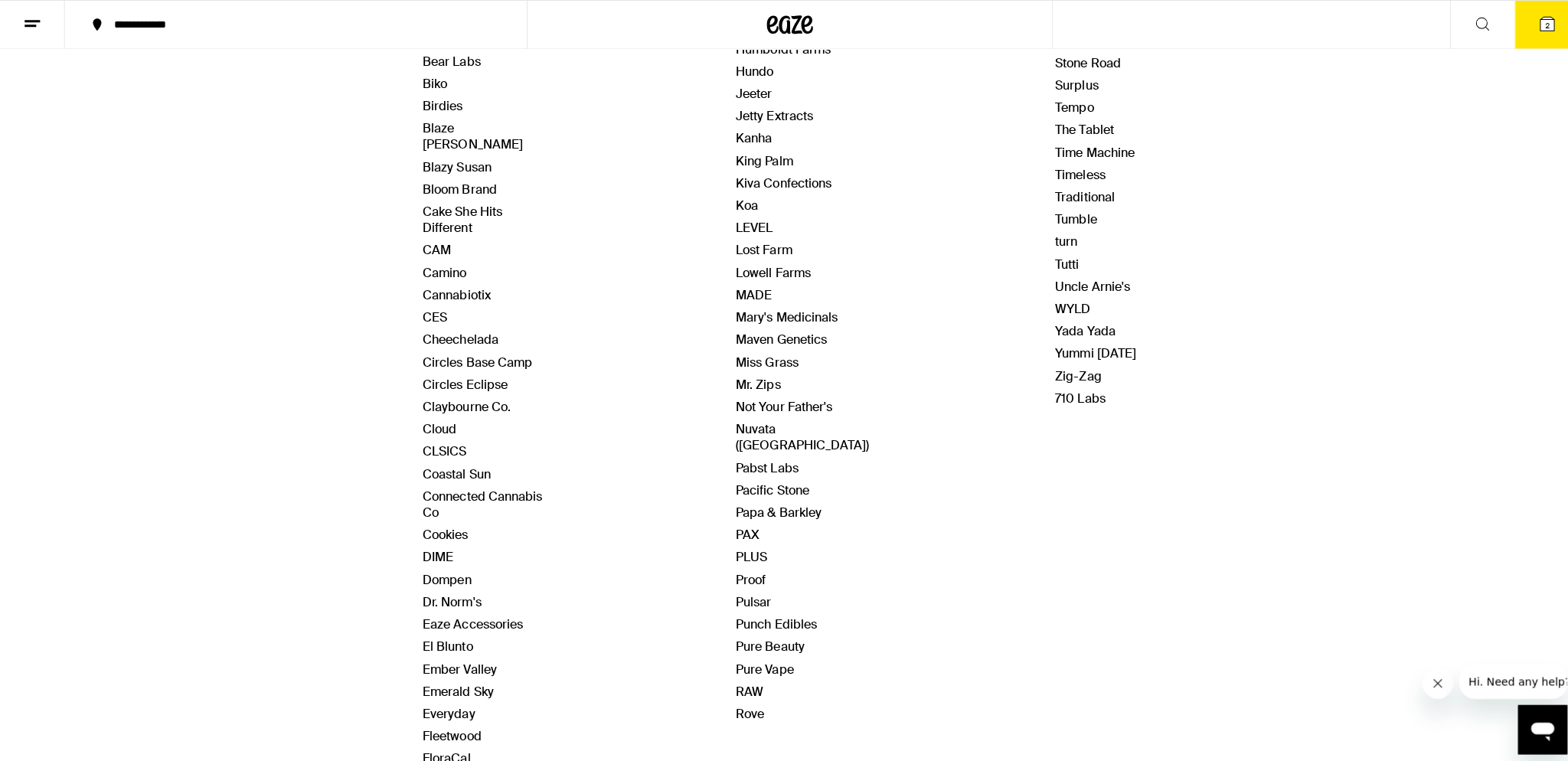
scroll to position [306, 0]
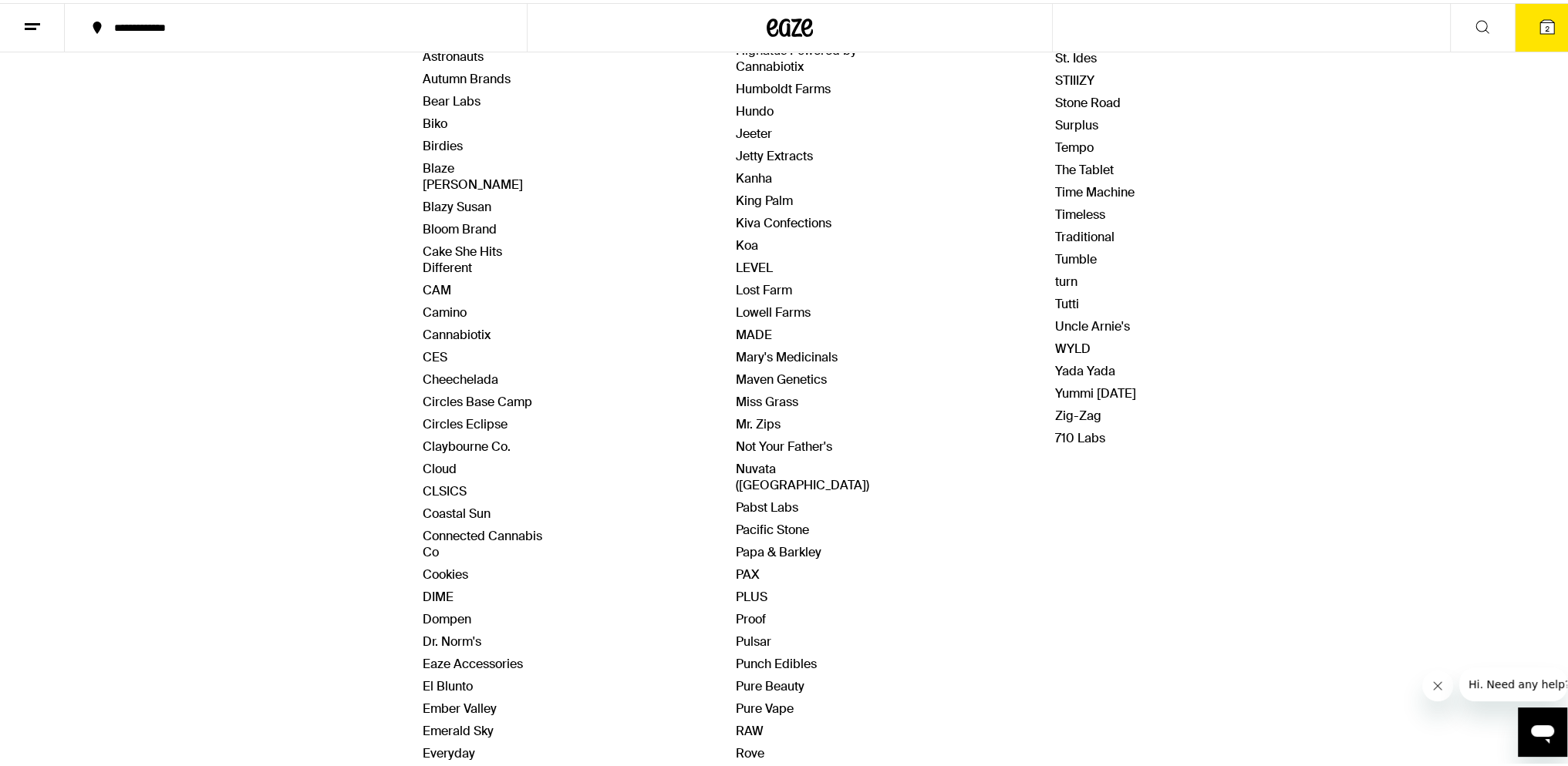
click at [1547, 21] on button "2" at bounding box center [1548, 24] width 65 height 47
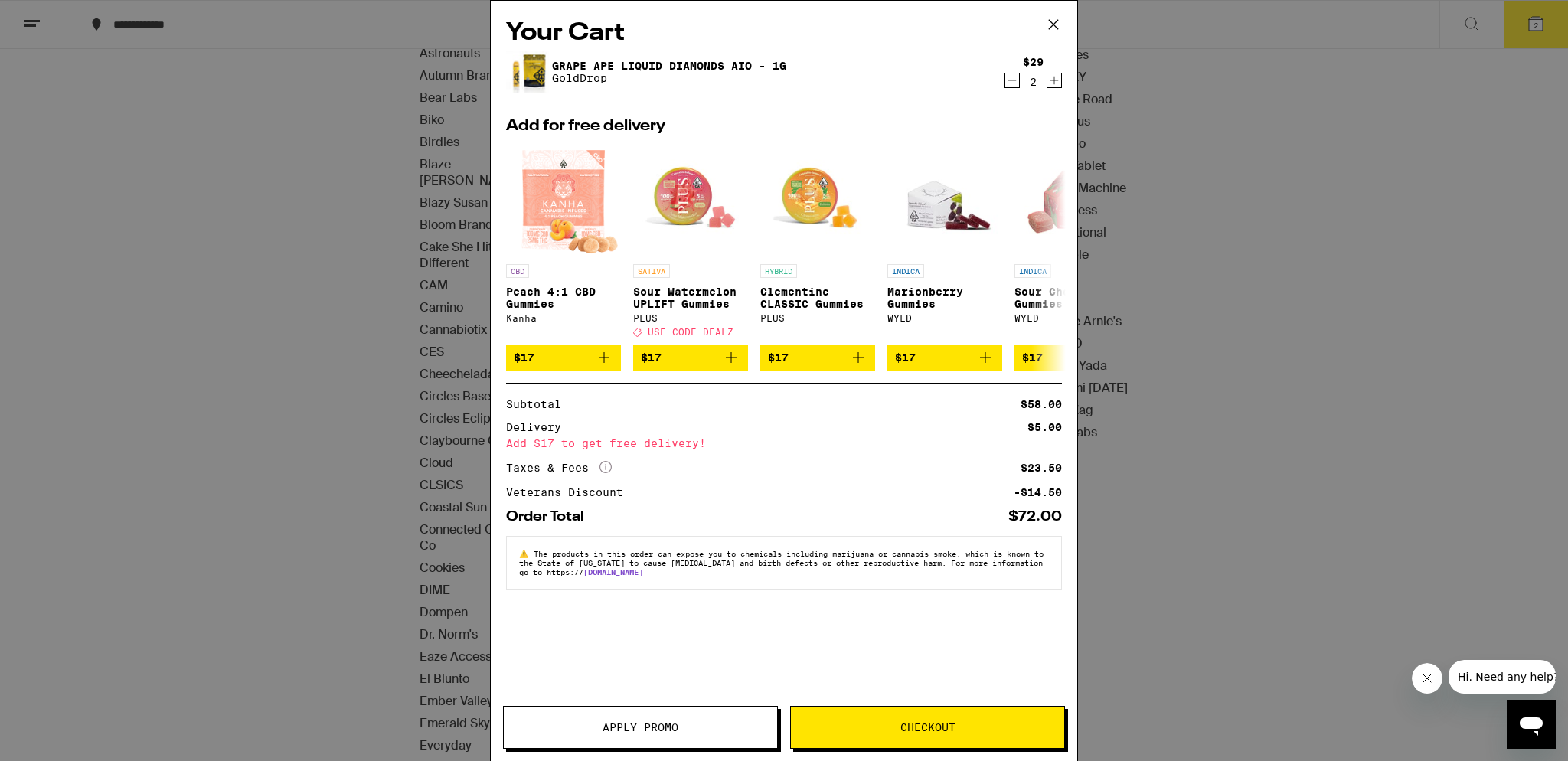
click at [877, 731] on span "Checkout" at bounding box center [928, 728] width 273 height 11
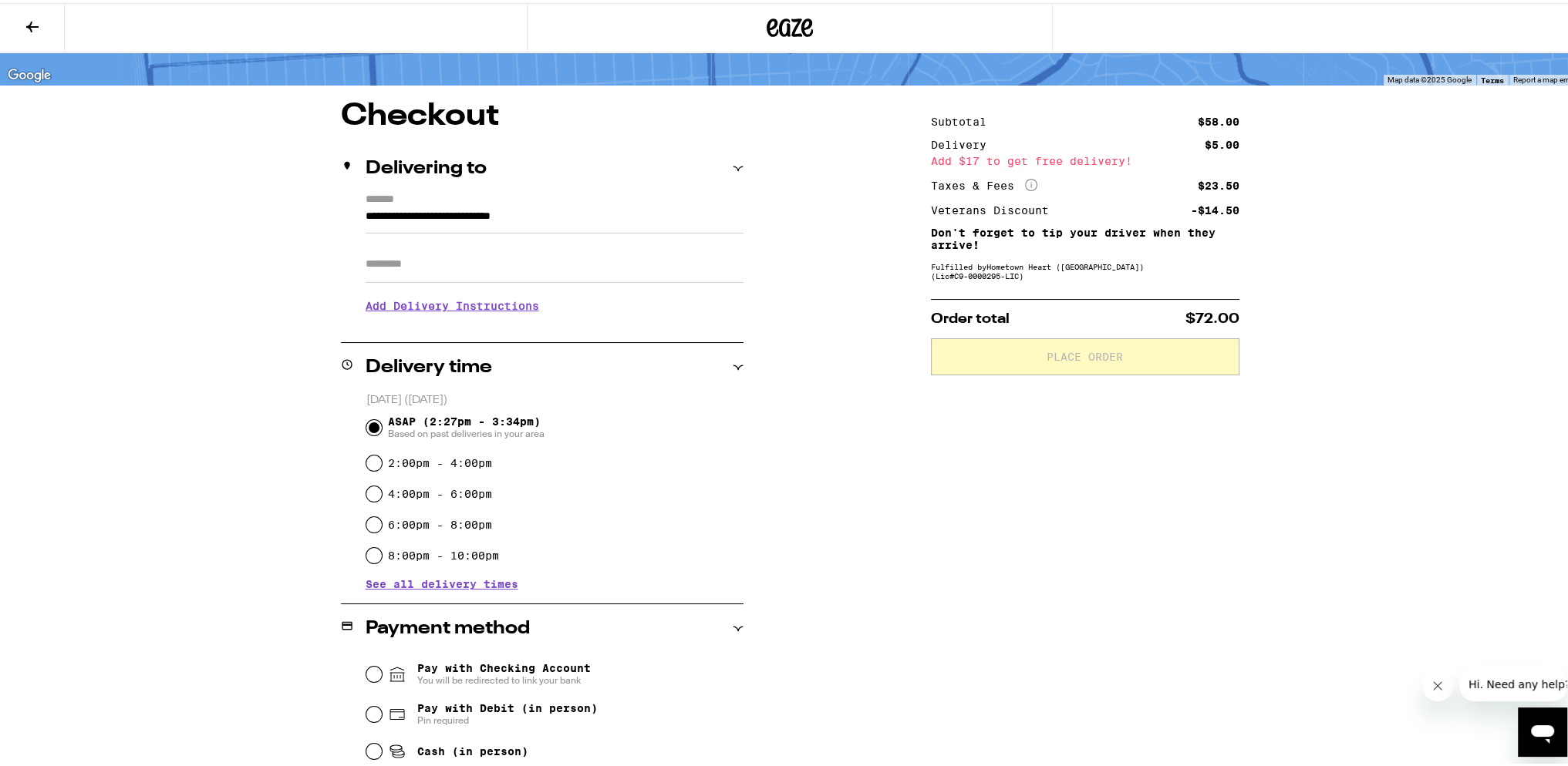
scroll to position [210, 0]
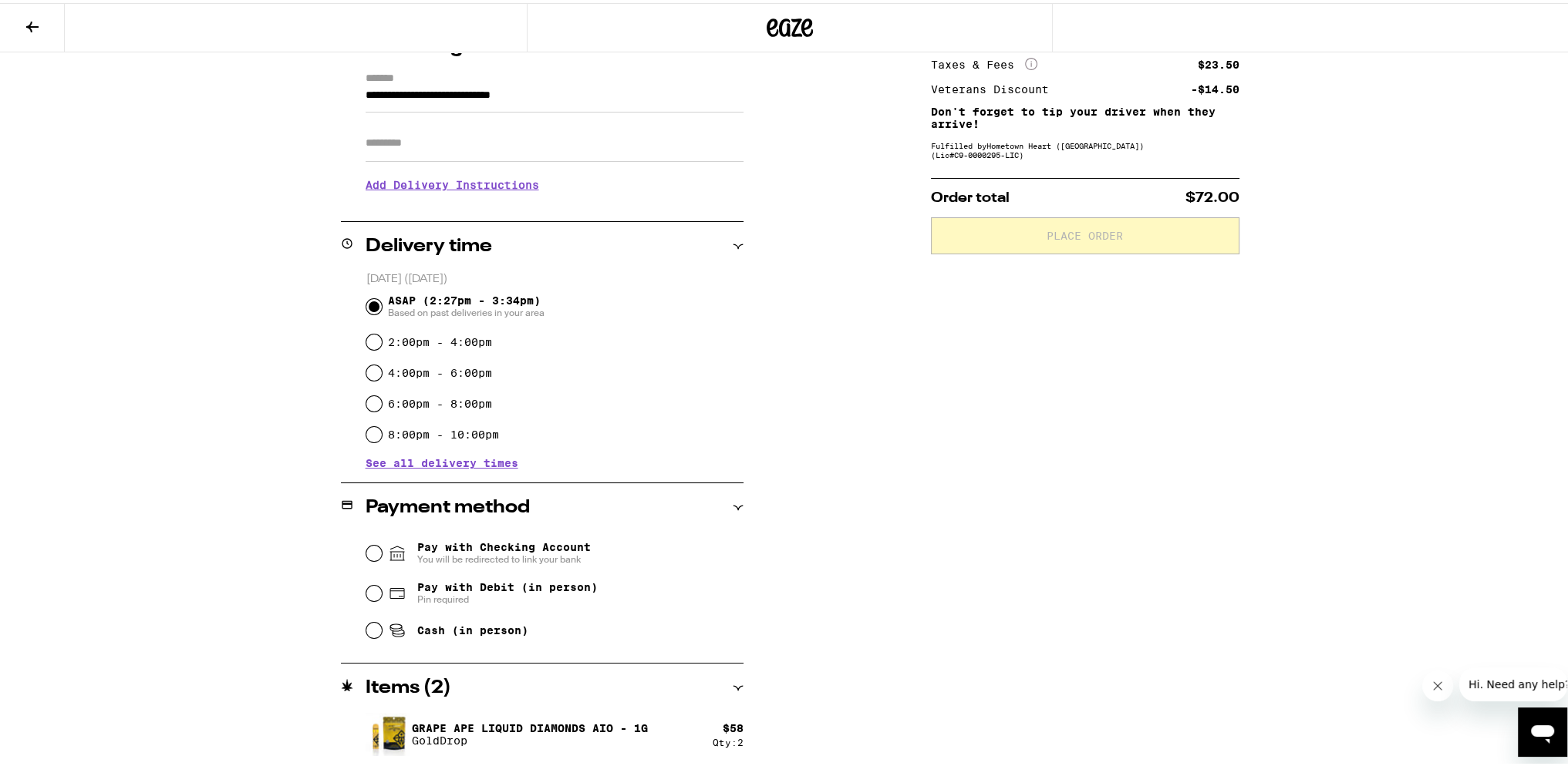
click at [538, 725] on p "Grape Ape Liquid Diamonds AIO - 1g" at bounding box center [529, 725] width 236 height 12
click at [733, 685] on icon at bounding box center [738, 685] width 11 height 11
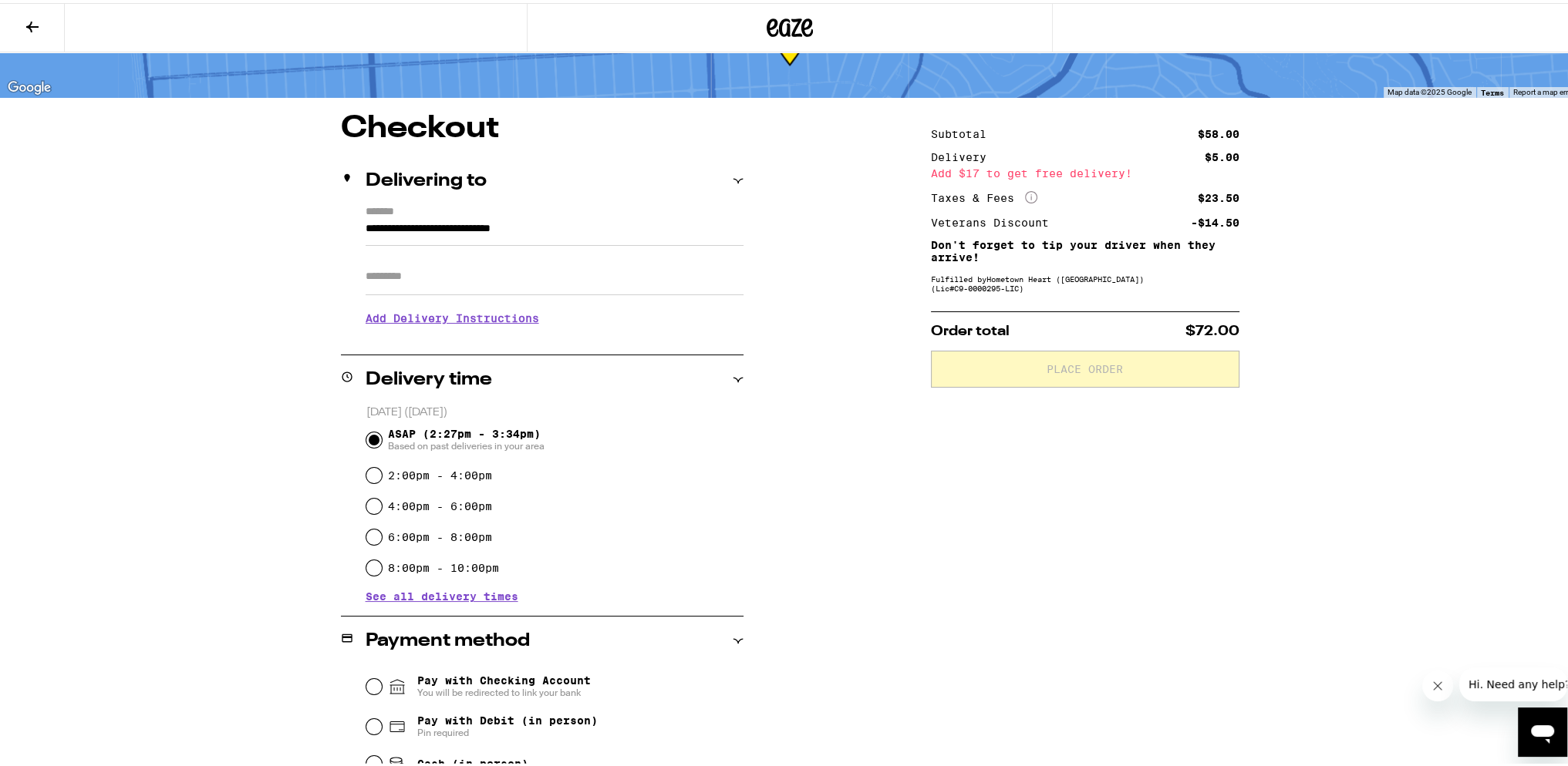
scroll to position [154, 0]
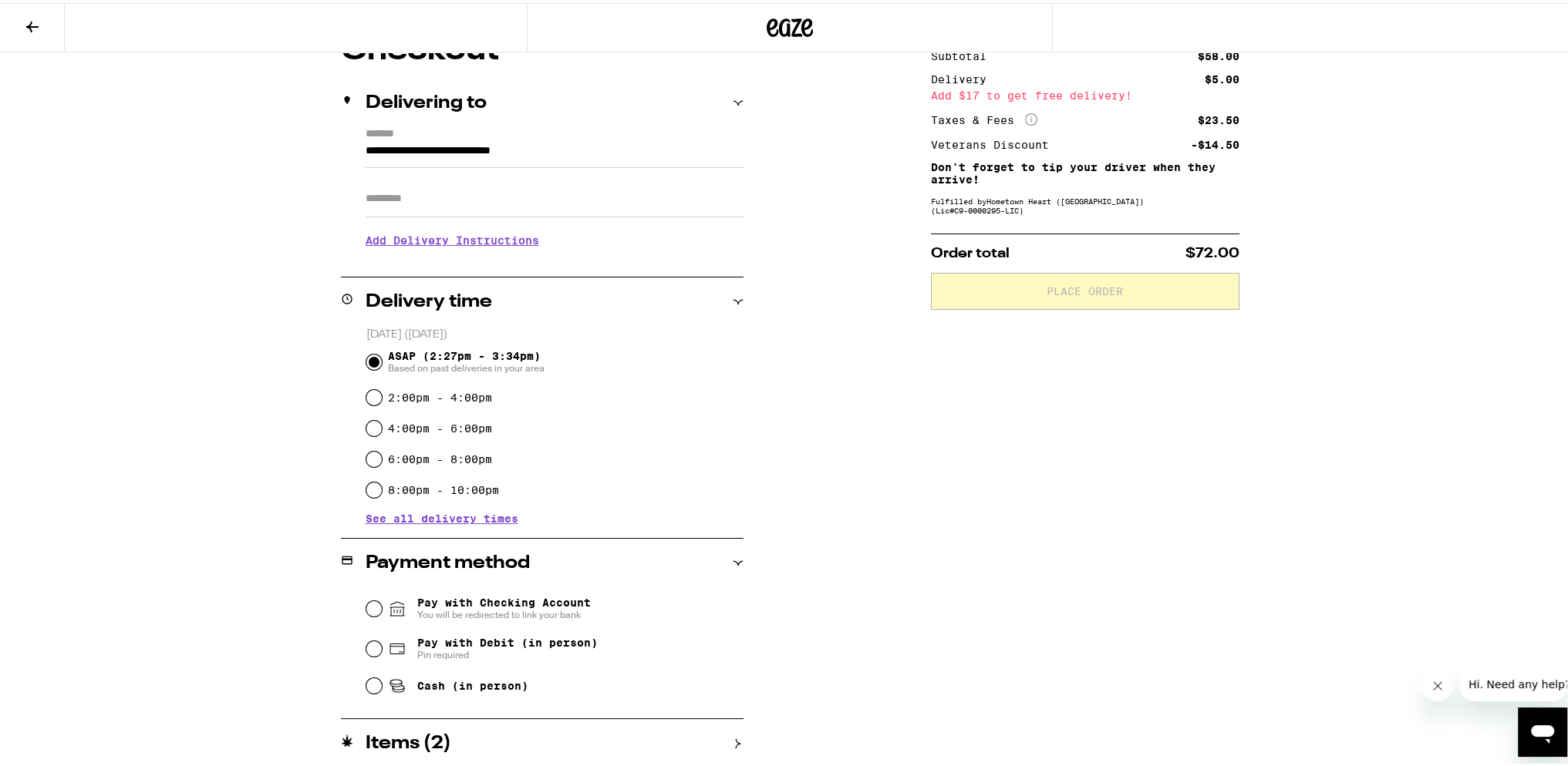
click at [728, 734] on div "Items ( 2 )" at bounding box center [542, 741] width 402 height 19
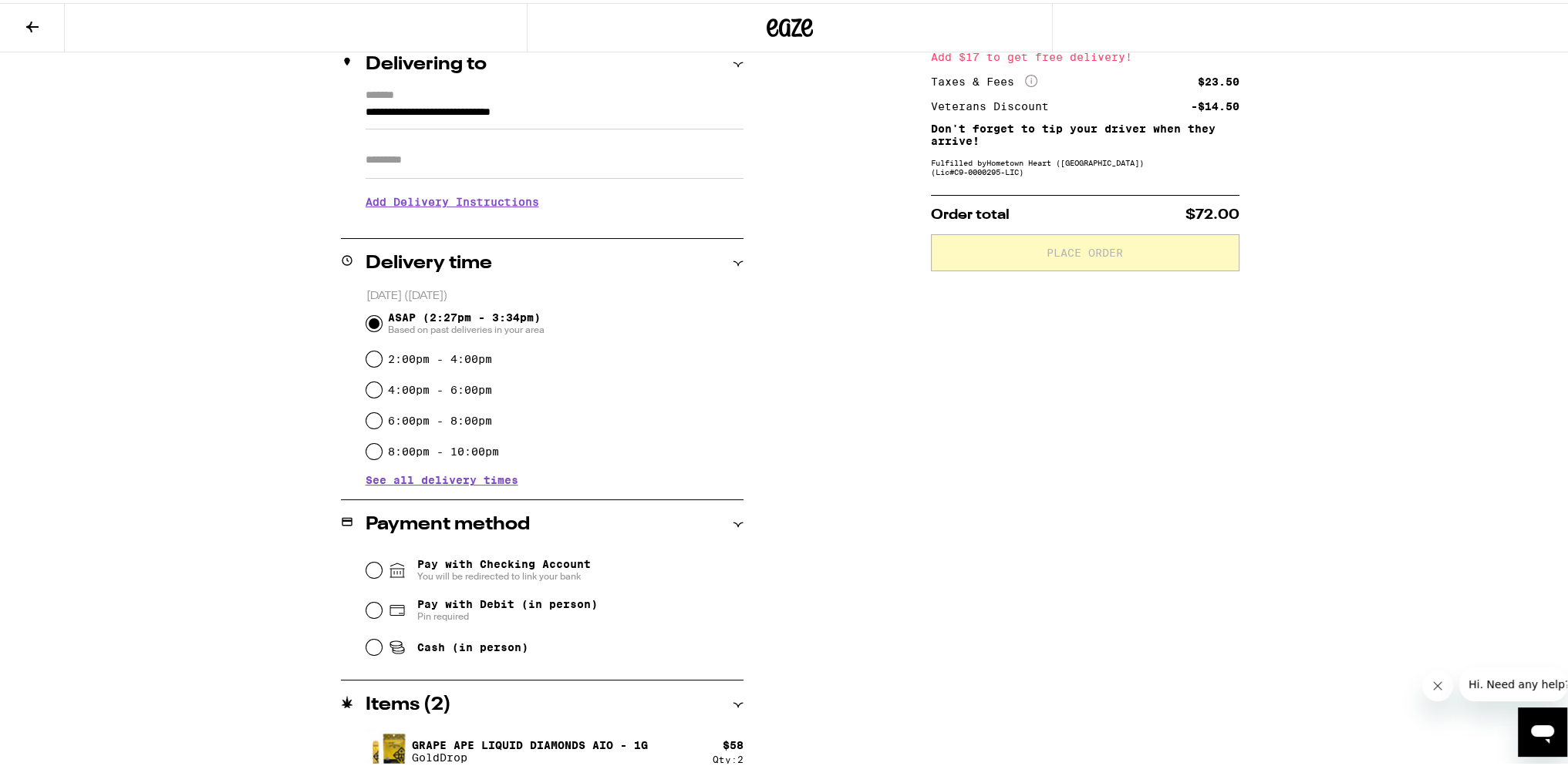
scroll to position [210, 0]
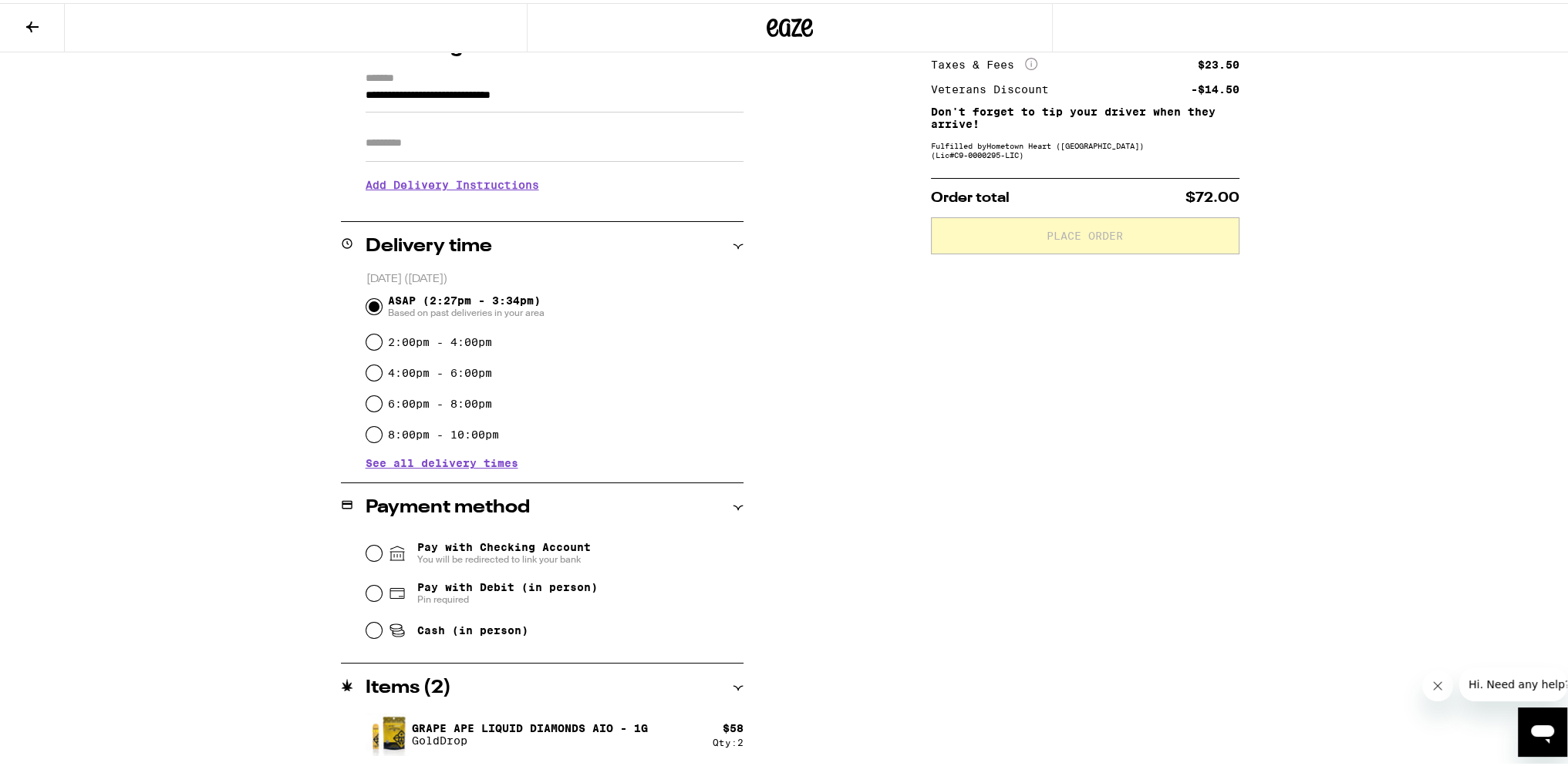
click at [395, 724] on img at bounding box center [387, 731] width 43 height 47
click at [393, 725] on img at bounding box center [387, 731] width 43 height 47
click at [30, 21] on icon at bounding box center [32, 24] width 12 height 11
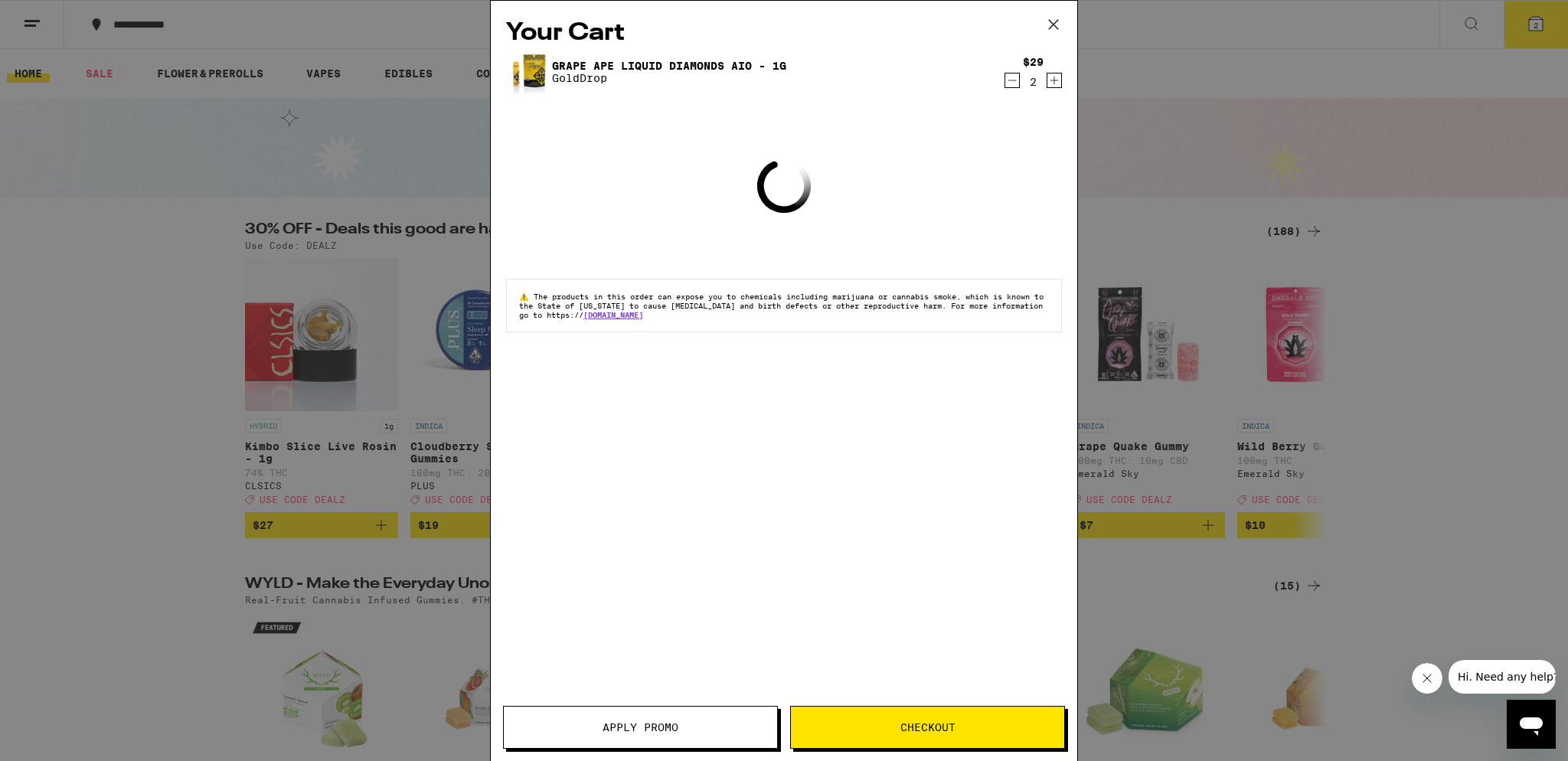
click at [1050, 80] on icon "Increment" at bounding box center [1054, 80] width 14 height 18
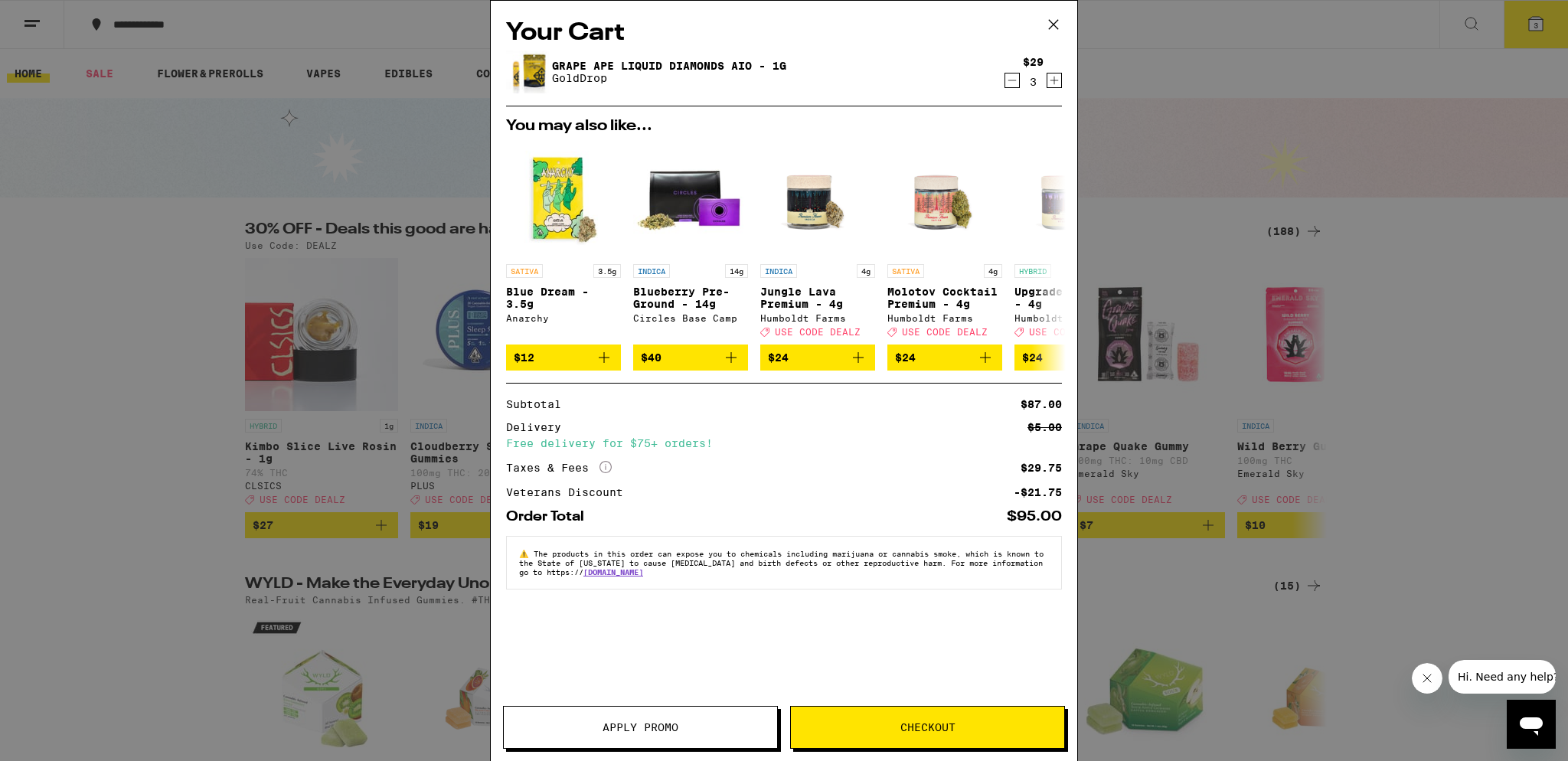
click at [931, 730] on span "Checkout" at bounding box center [928, 728] width 55 height 11
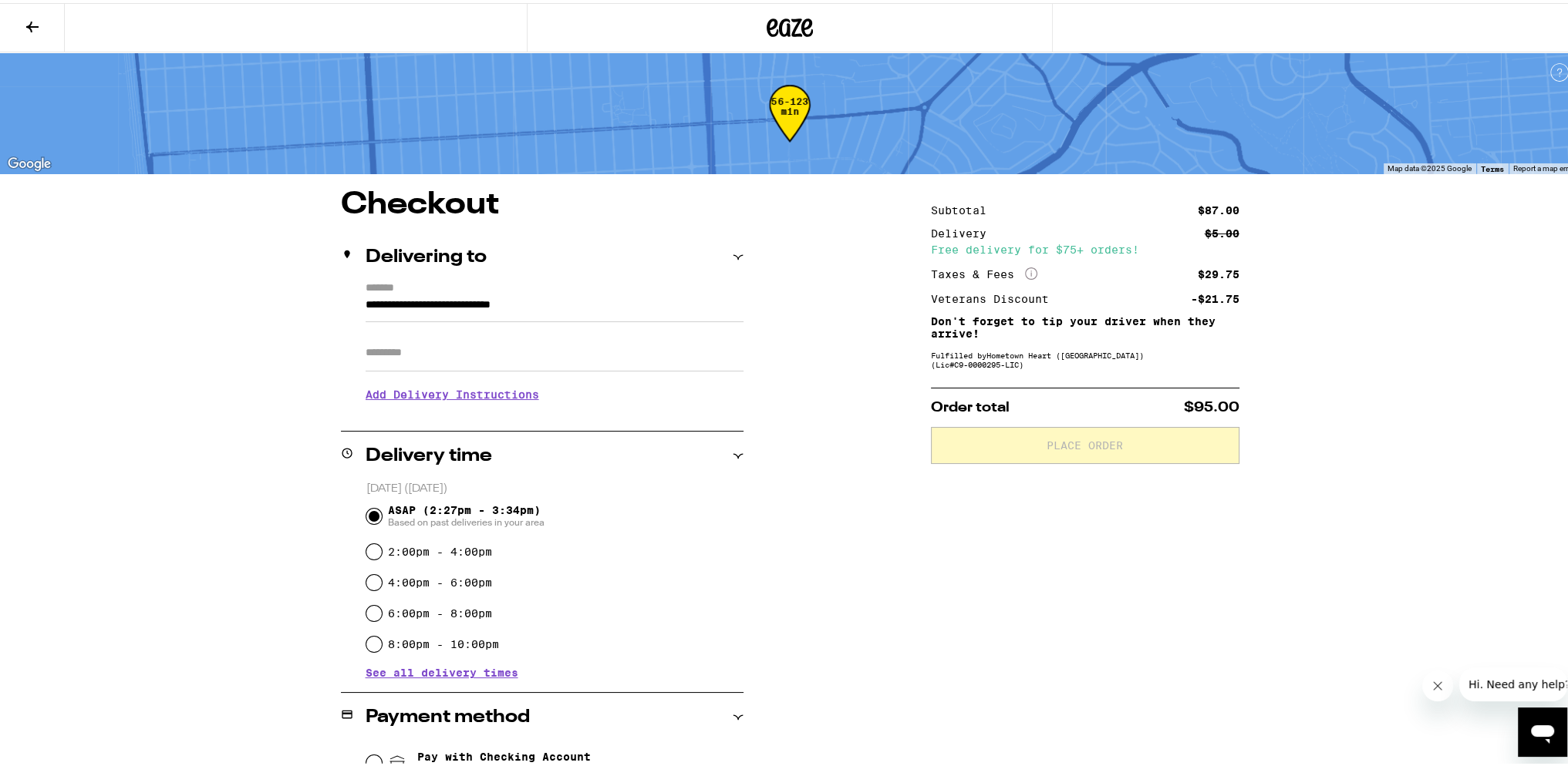
click at [28, 24] on icon at bounding box center [32, 24] width 12 height 11
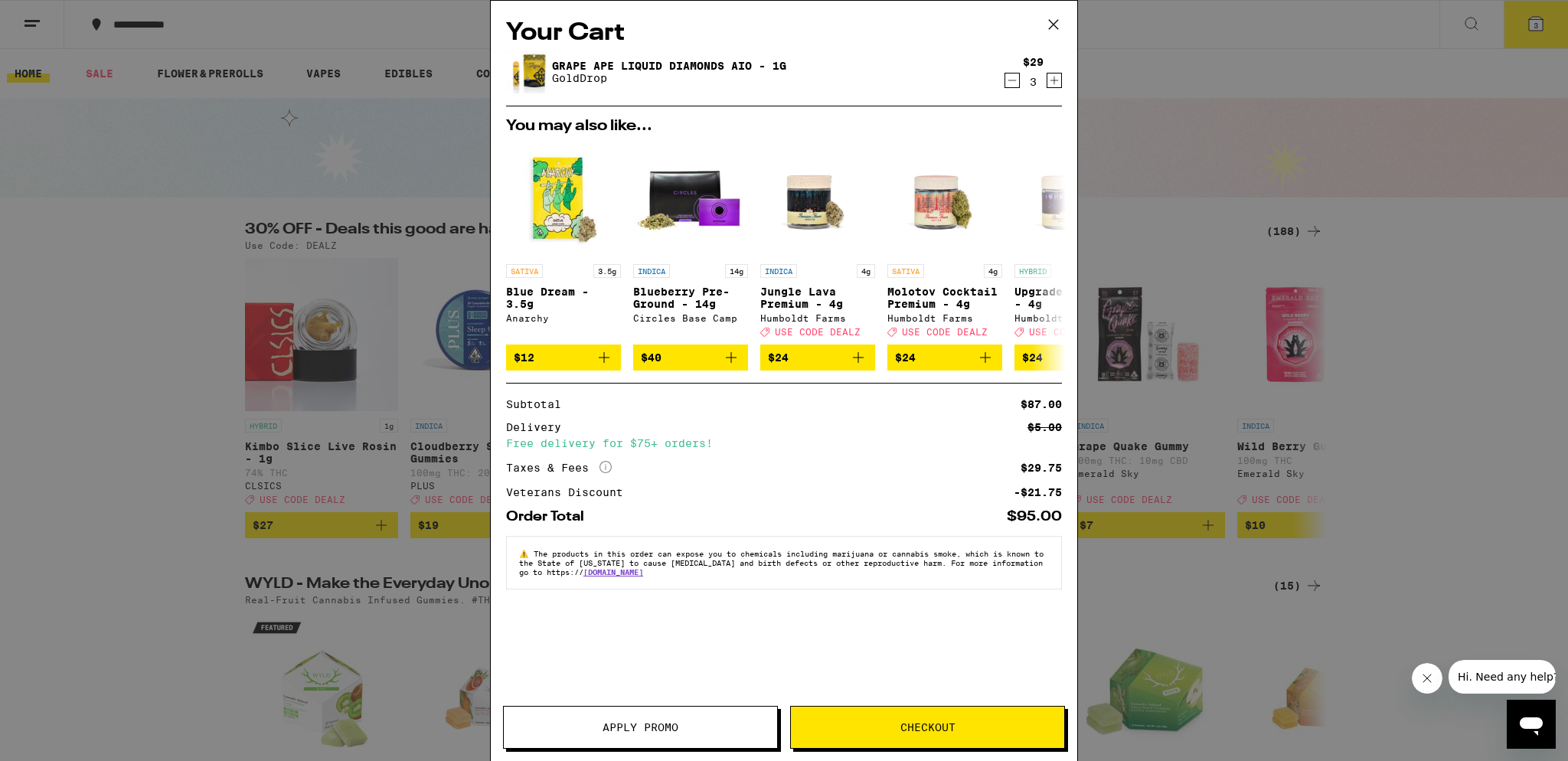
click at [1008, 79] on icon "Decrement" at bounding box center [1012, 80] width 14 height 18
click at [816, 727] on span "Checkout" at bounding box center [928, 728] width 273 height 11
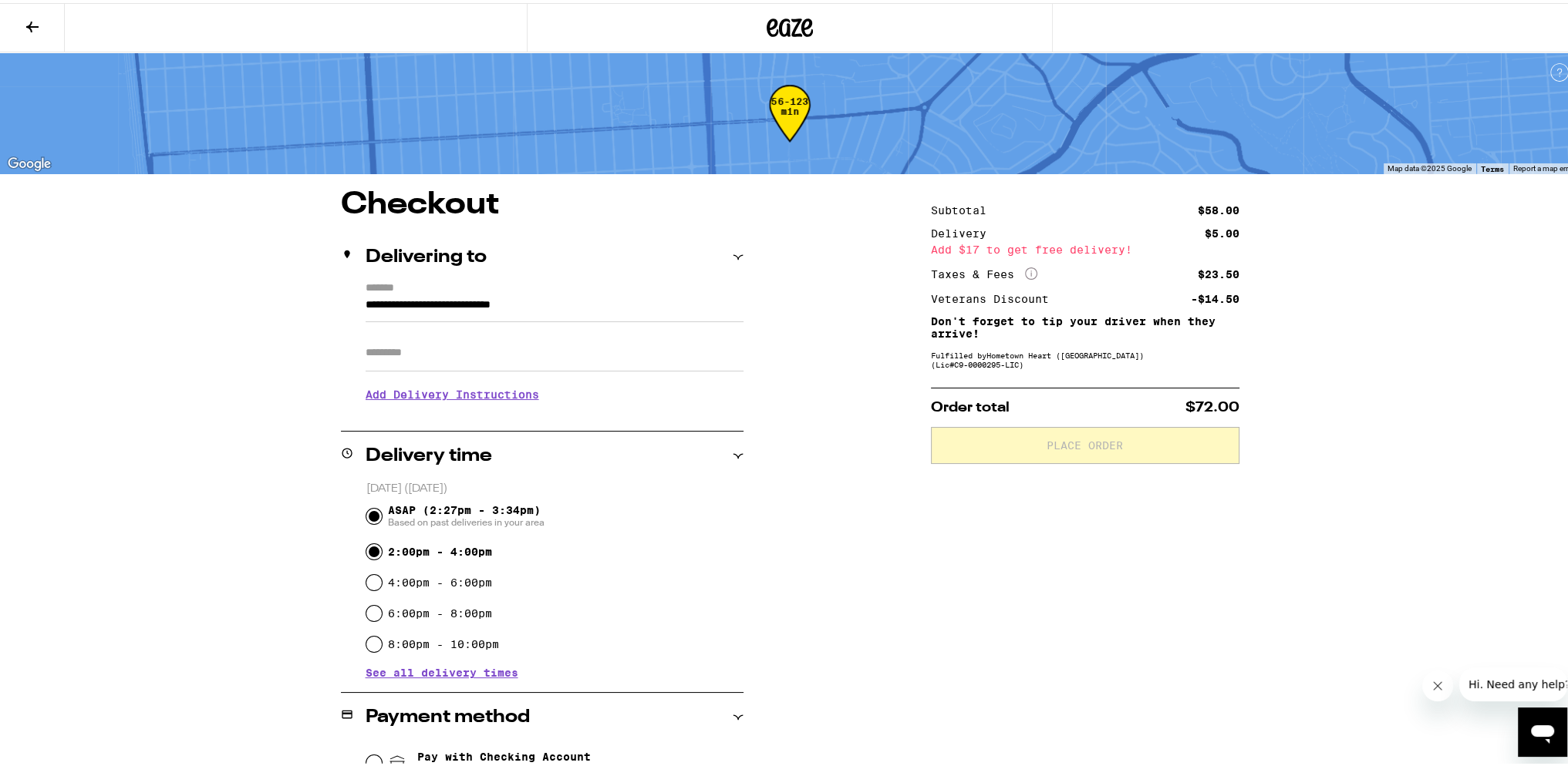
click at [371, 550] on input "2:00pm - 4:00pm" at bounding box center [373, 549] width 16 height 16
radio input "true"
click at [370, 520] on input "ASAP (2:27pm - 3:34pm) Based on past deliveries in your area" at bounding box center [373, 513] width 16 height 16
radio input "true"
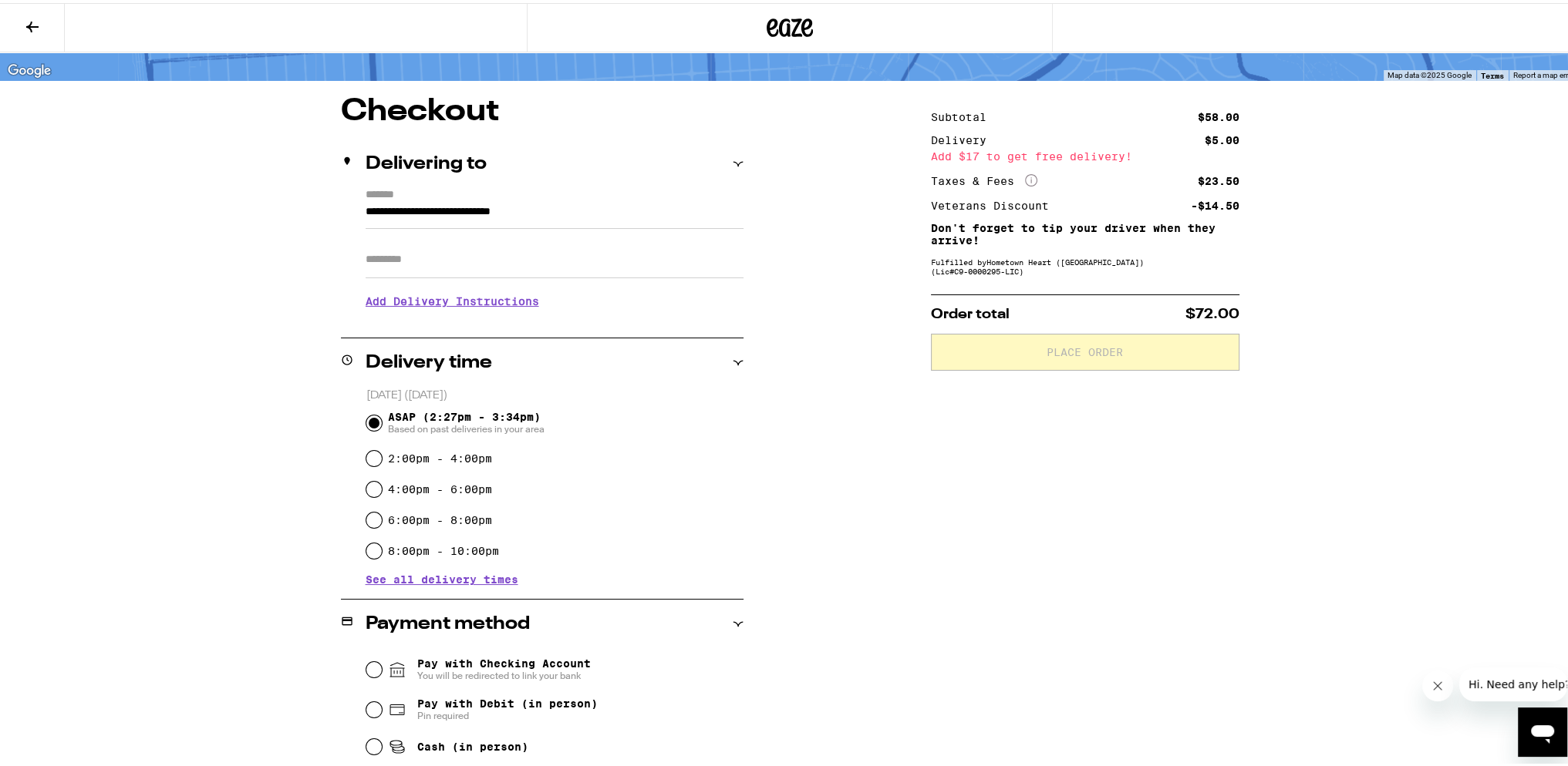
scroll to position [210, 0]
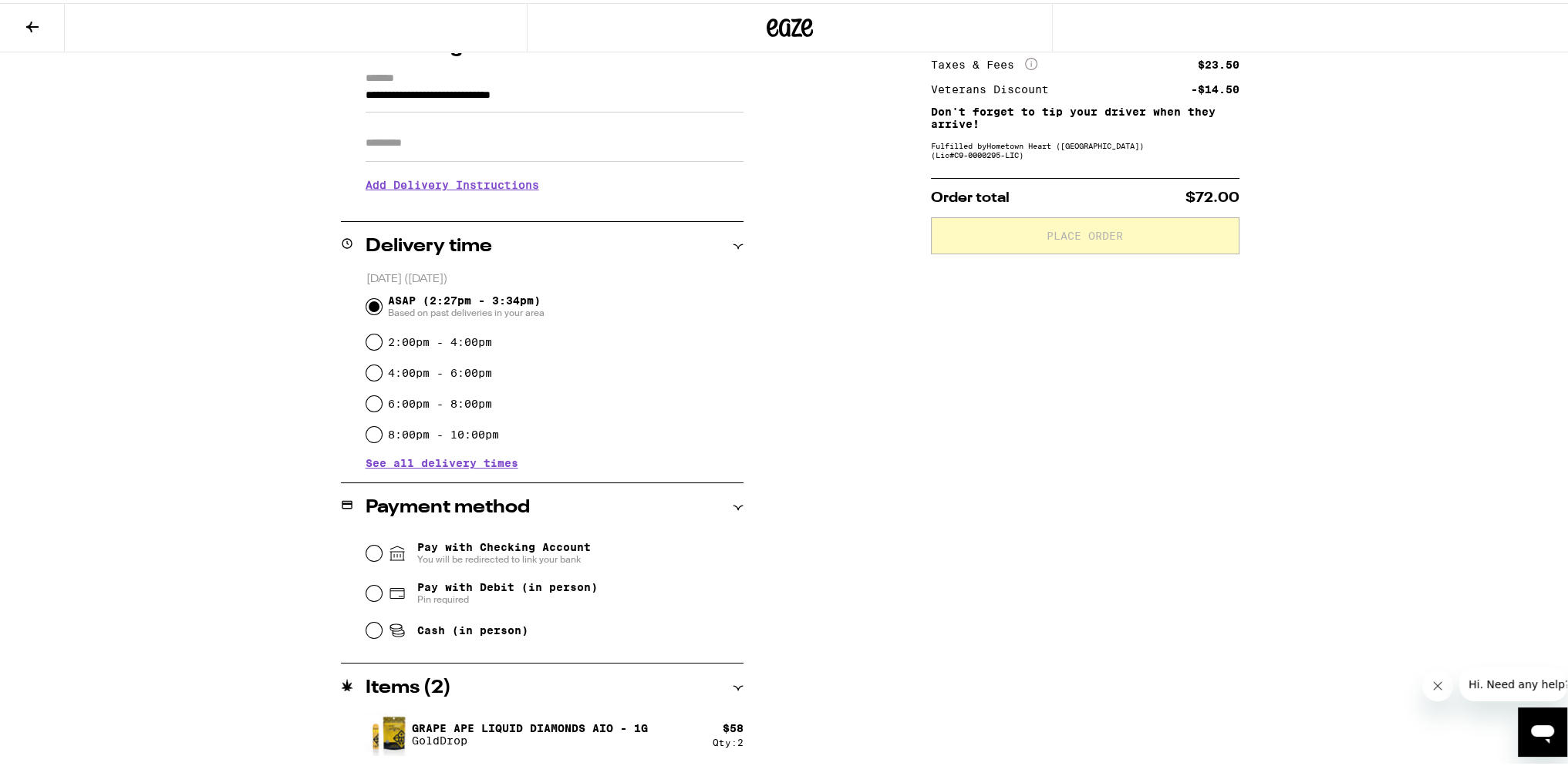
click at [367, 581] on div "Pay with Debit (in person) Pin required" at bounding box center [555, 590] width 377 height 40
click at [369, 592] on input "Pay with Debit (in person) Pin required" at bounding box center [373, 591] width 16 height 16
radio input "true"
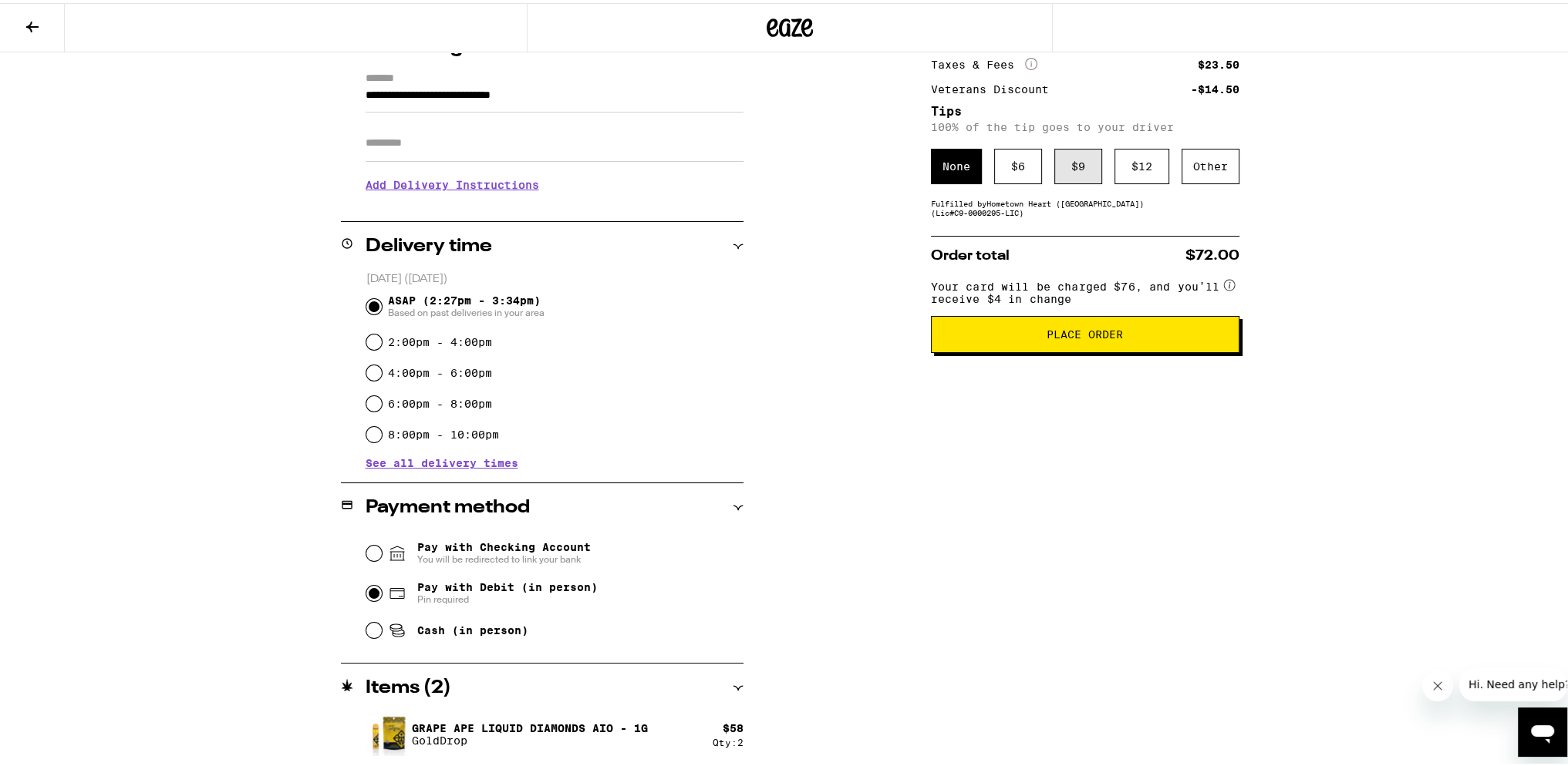
click at [1054, 173] on div "$ 9" at bounding box center [1078, 163] width 47 height 35
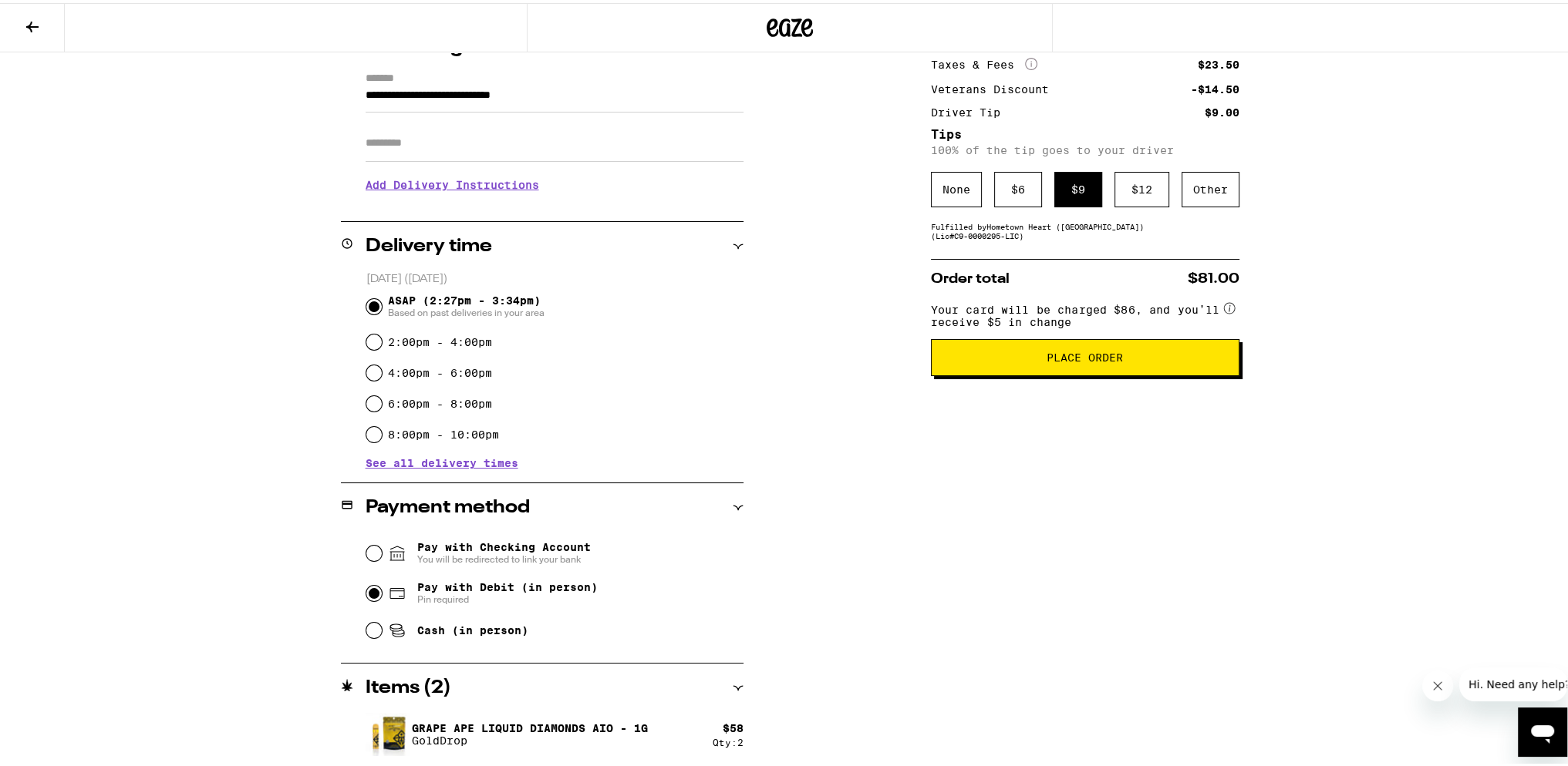
click at [1014, 360] on span "Place Order" at bounding box center [1085, 355] width 282 height 11
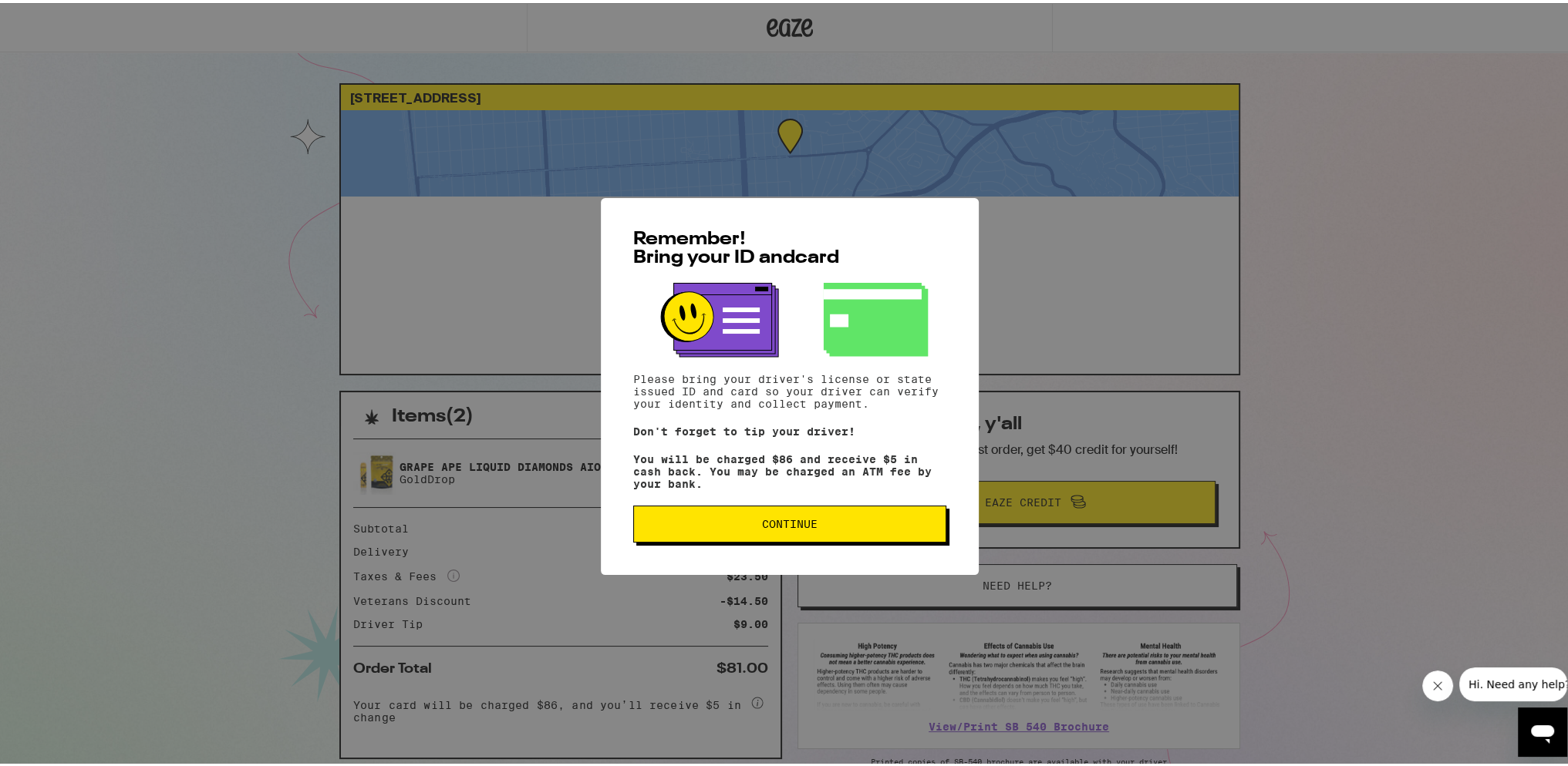
click at [804, 512] on button "Continue" at bounding box center [790, 521] width 313 height 37
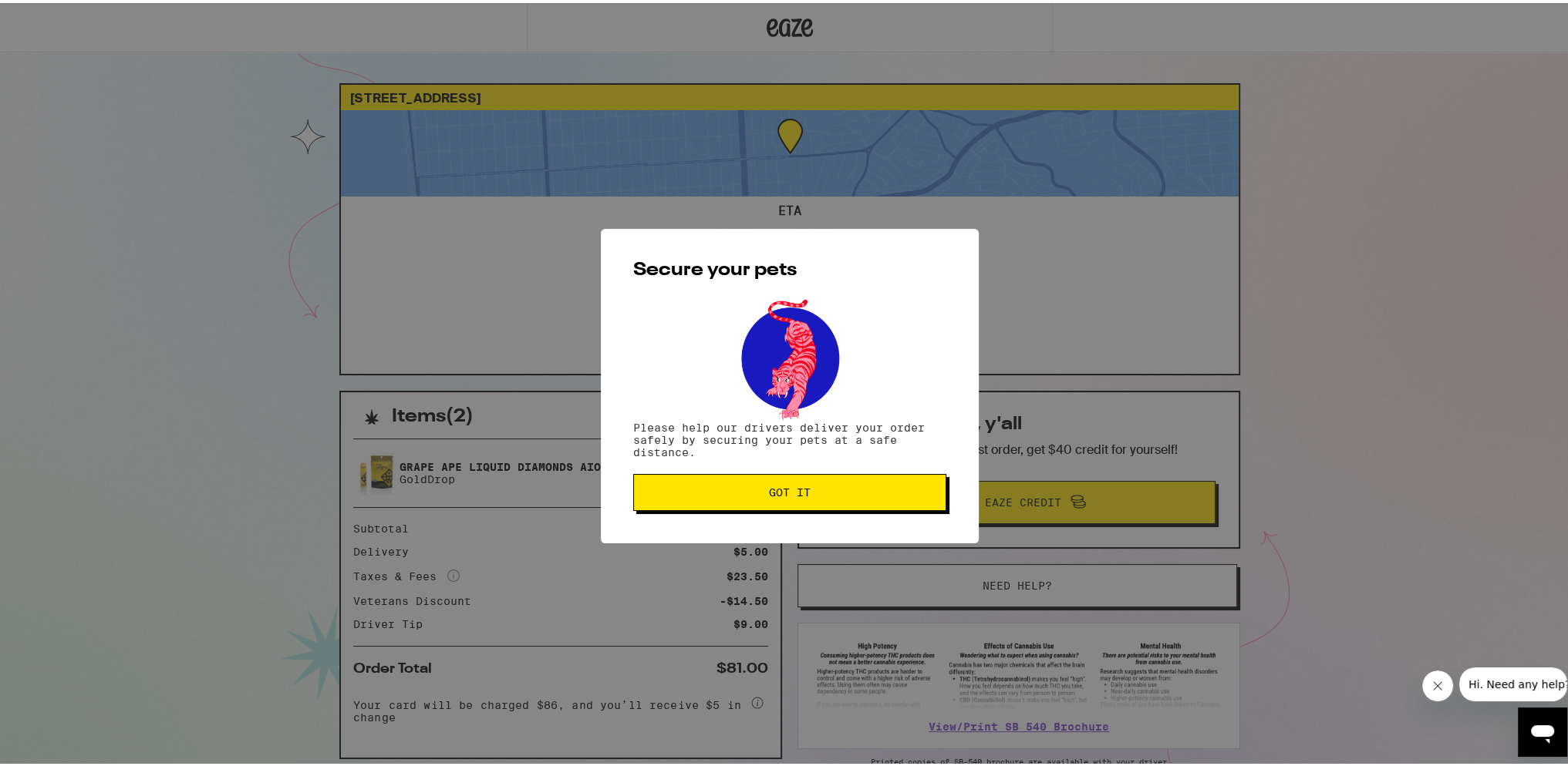
click at [801, 482] on button "Got it" at bounding box center [790, 489] width 313 height 37
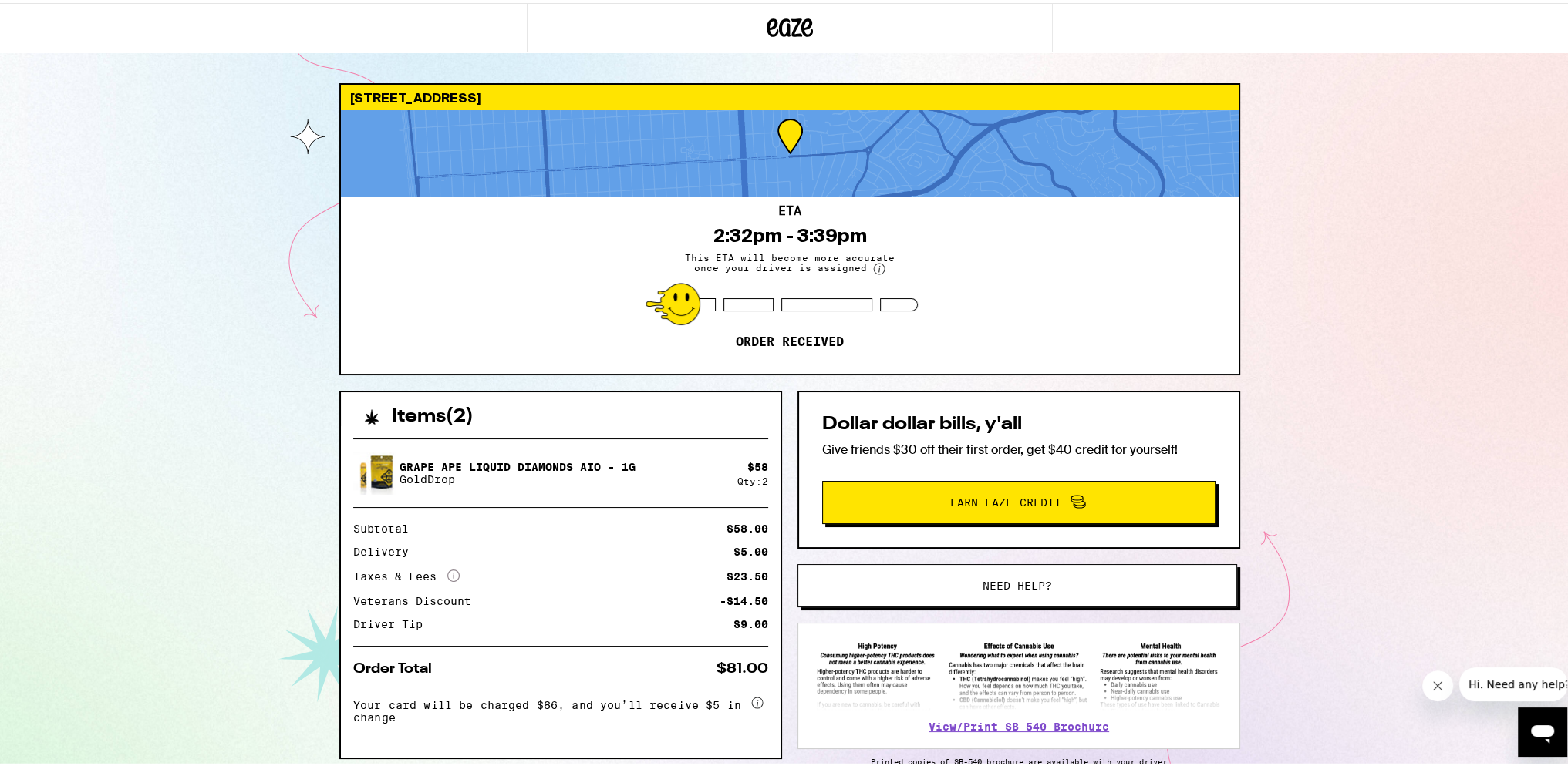
click at [384, 461] on img at bounding box center [374, 470] width 43 height 47
click at [375, 461] on img at bounding box center [374, 470] width 43 height 47
click at [374, 460] on img at bounding box center [374, 470] width 43 height 47
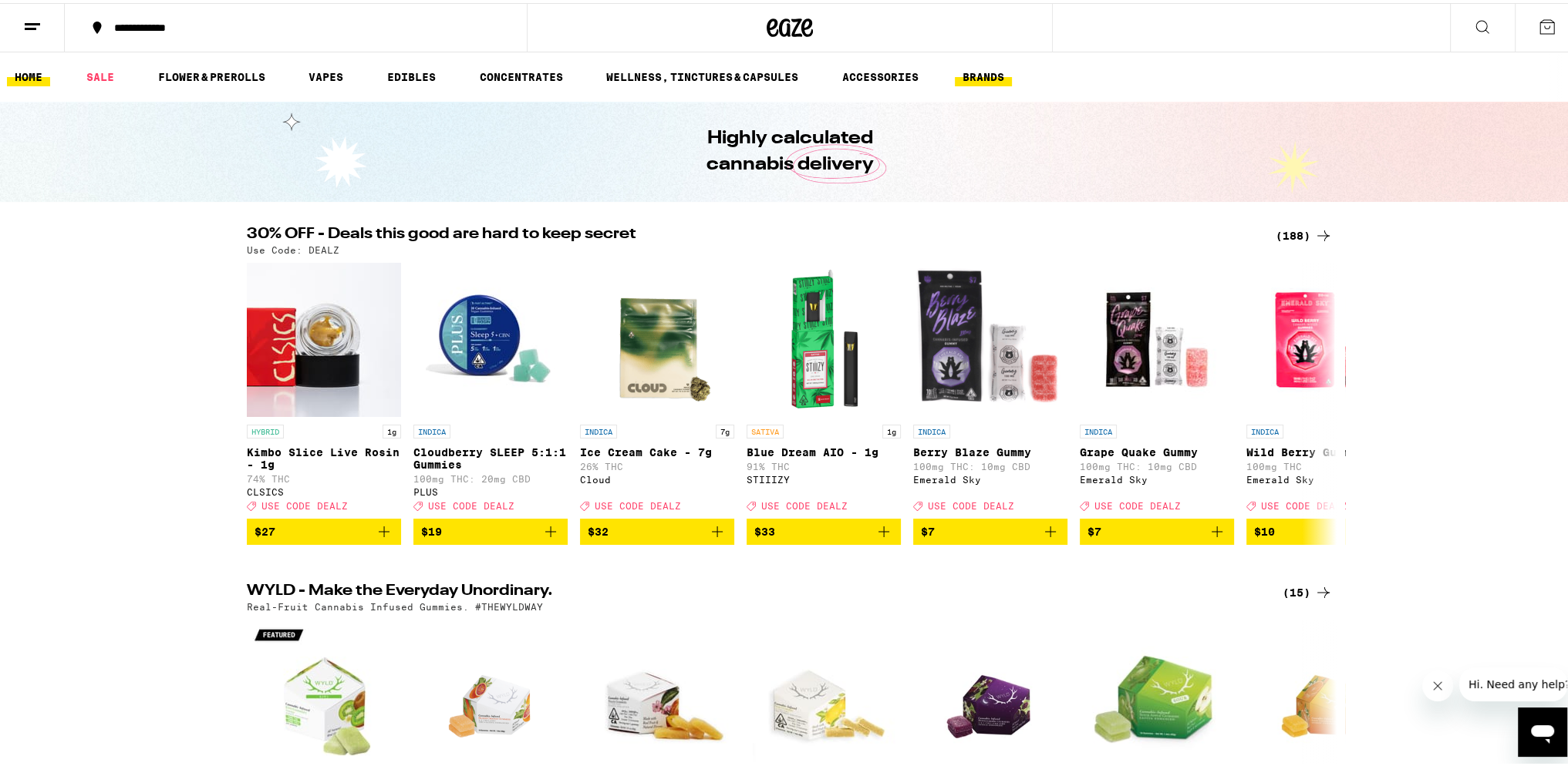
click at [993, 75] on link "BRANDS" at bounding box center [983, 74] width 57 height 19
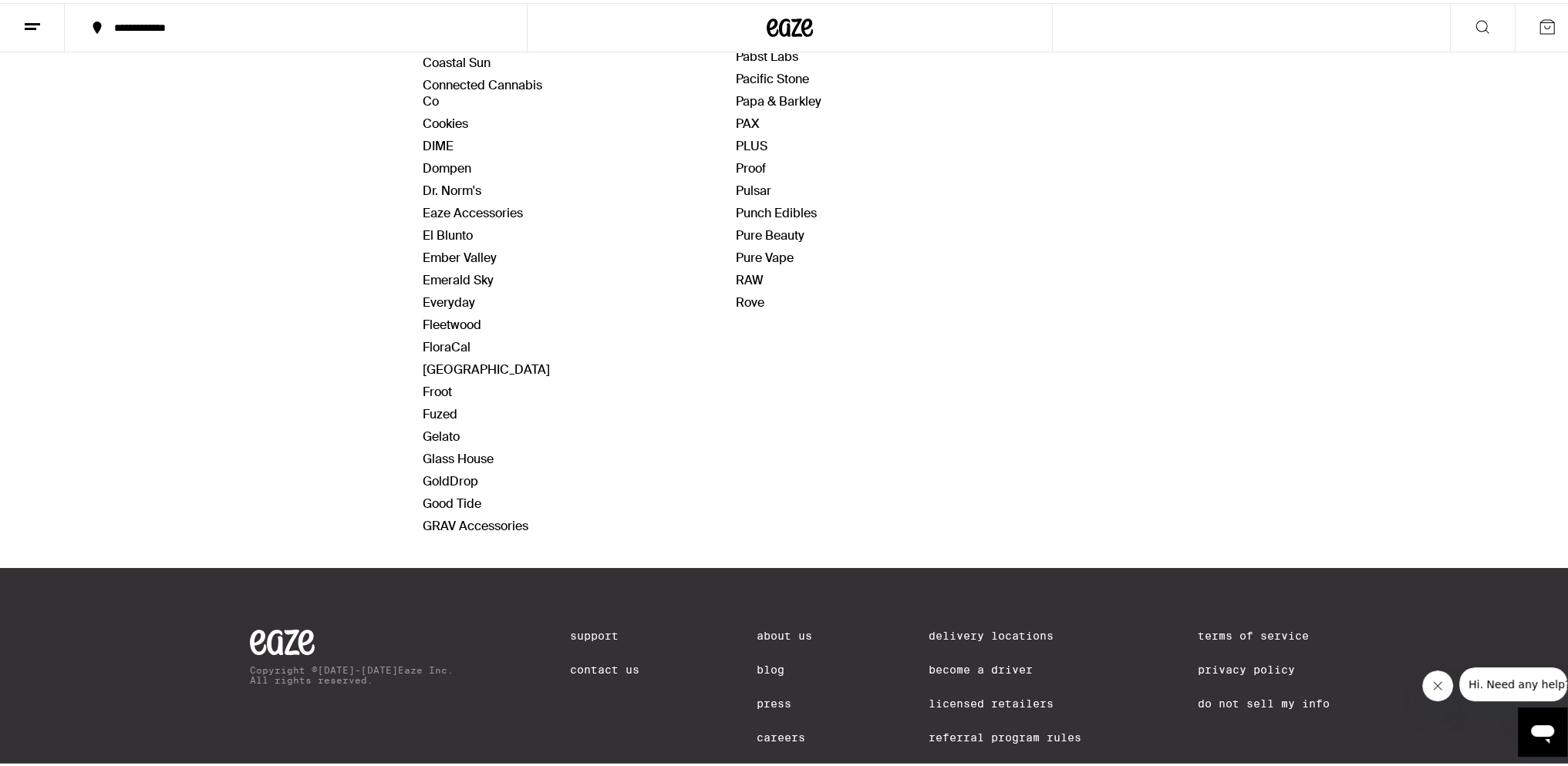
scroll to position [784, 0]
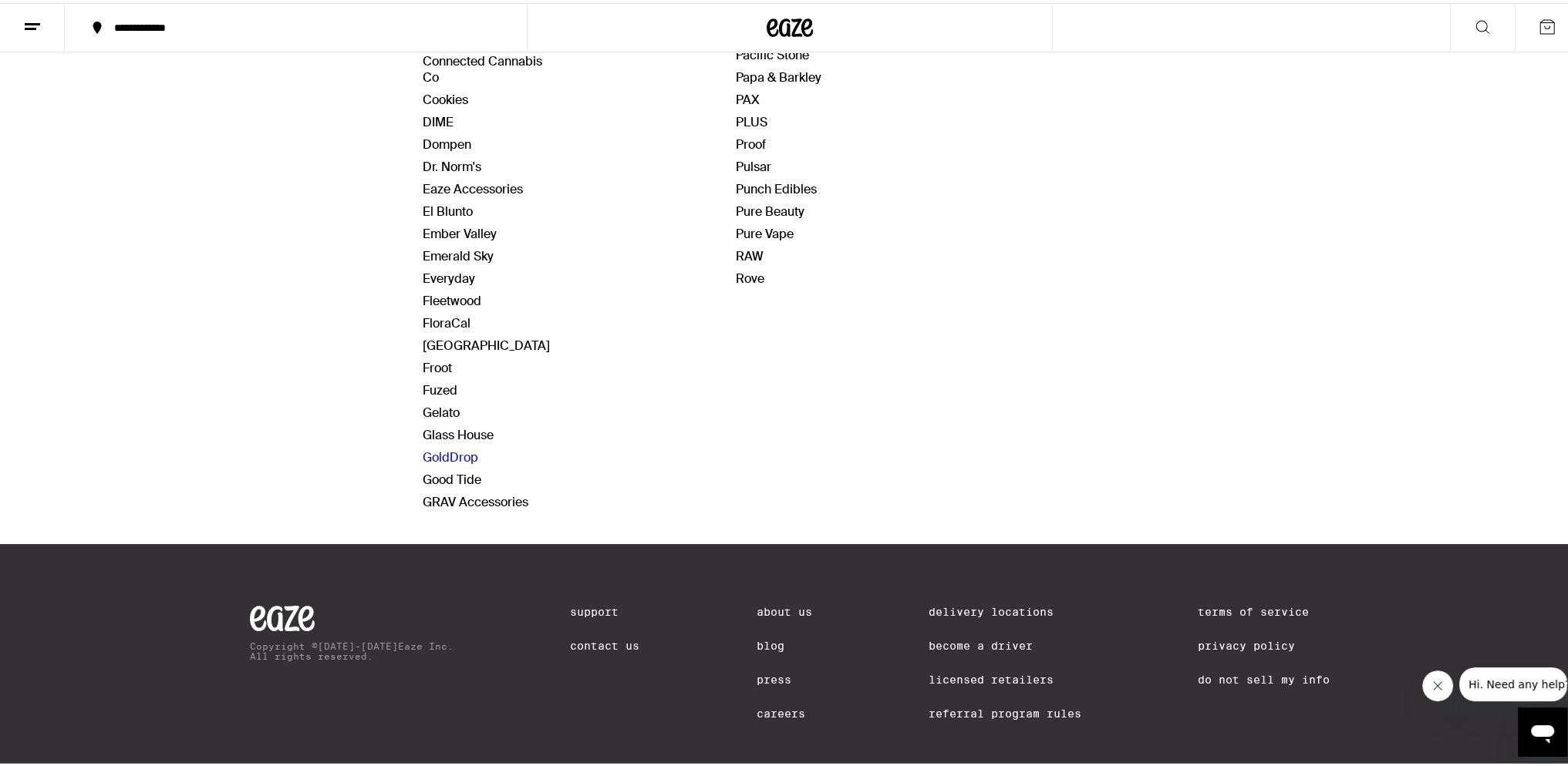
click at [433, 447] on link "GoldDrop" at bounding box center [451, 454] width 56 height 16
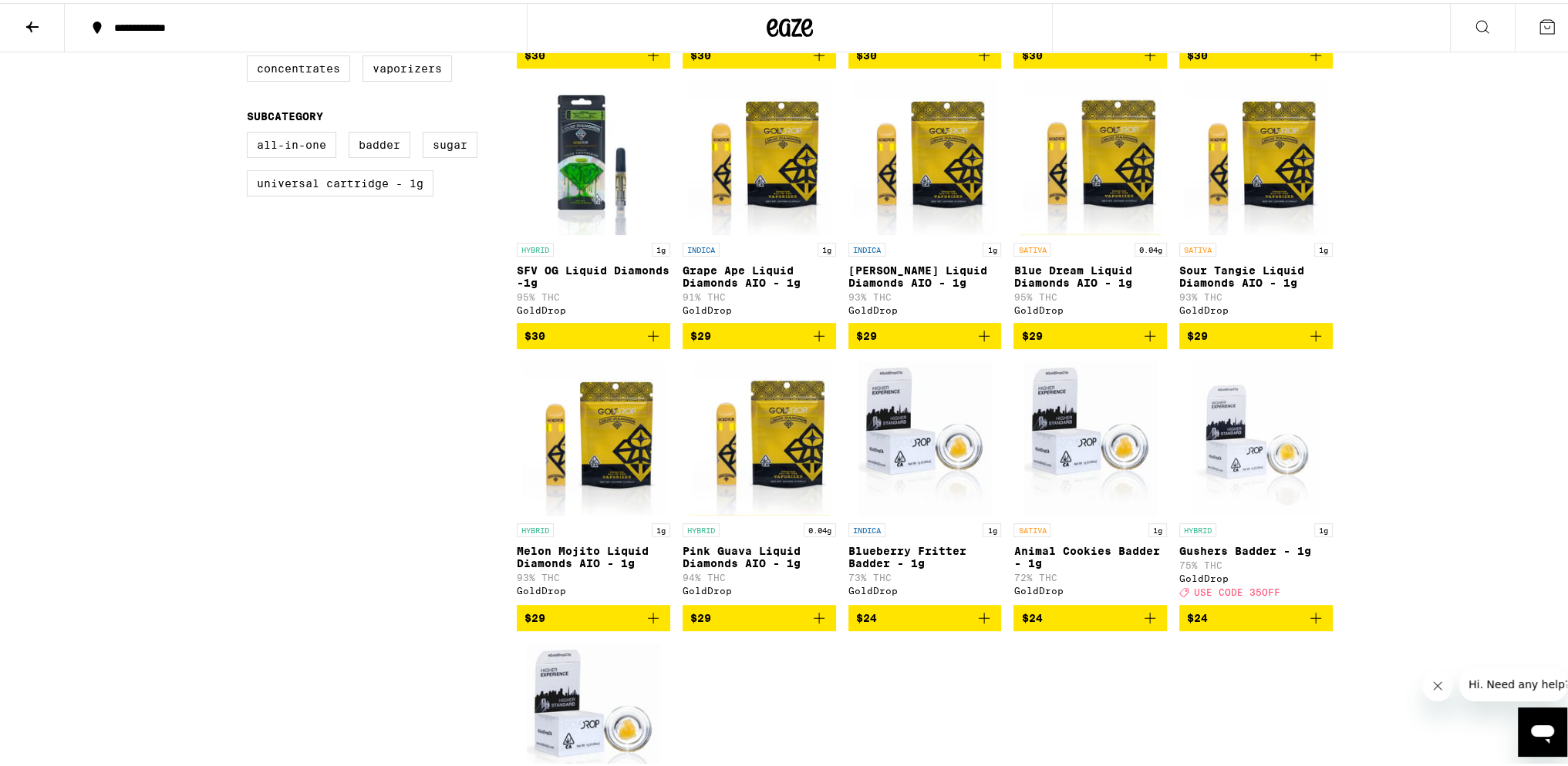
scroll to position [771, 0]
